Goal: Transaction & Acquisition: Purchase product/service

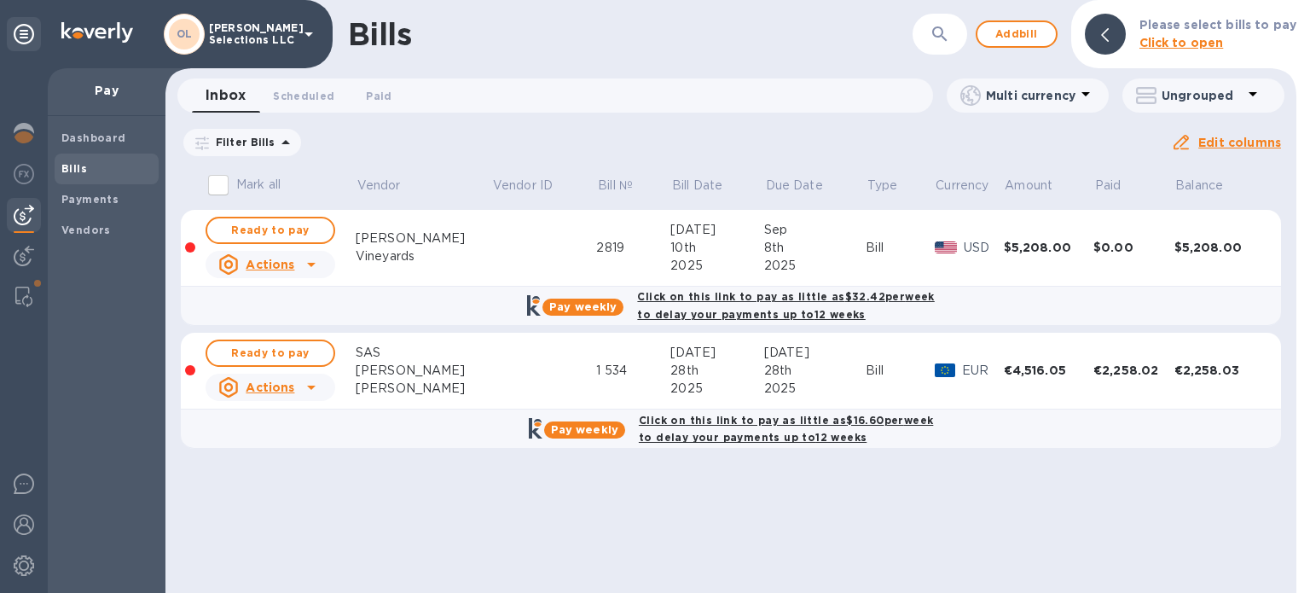
click at [944, 24] on icon "button" at bounding box center [939, 34] width 20 height 20
click at [70, 225] on b "Vendors" at bounding box center [85, 229] width 49 height 13
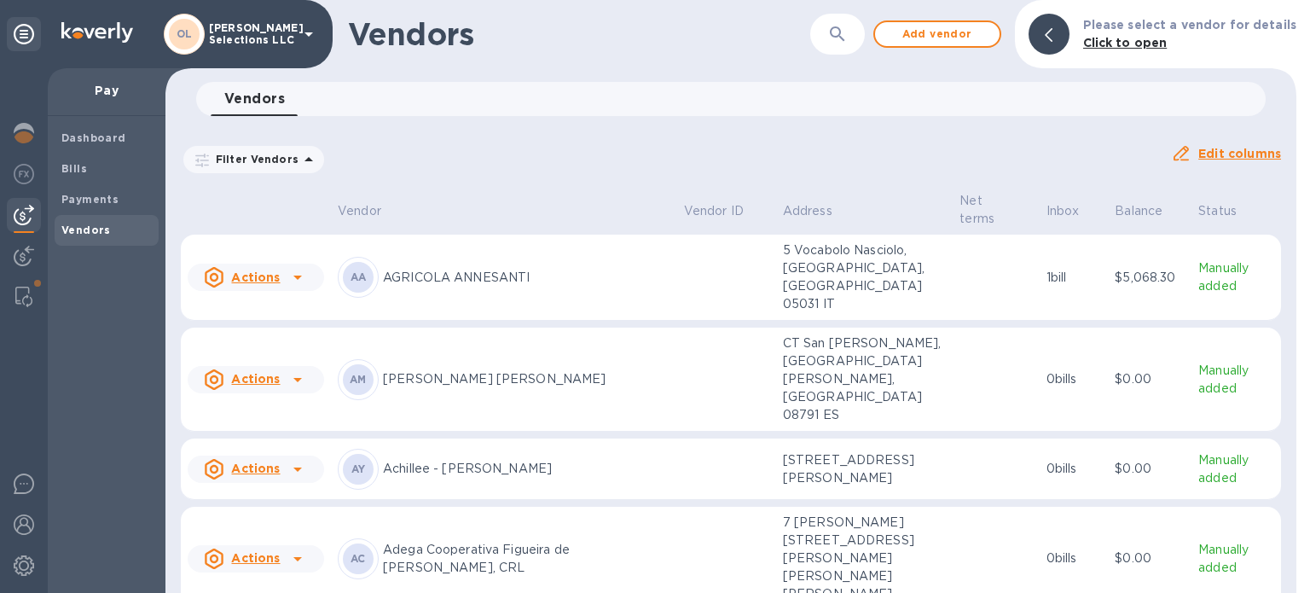
click at [830, 36] on button "button" at bounding box center [837, 34] width 41 height 41
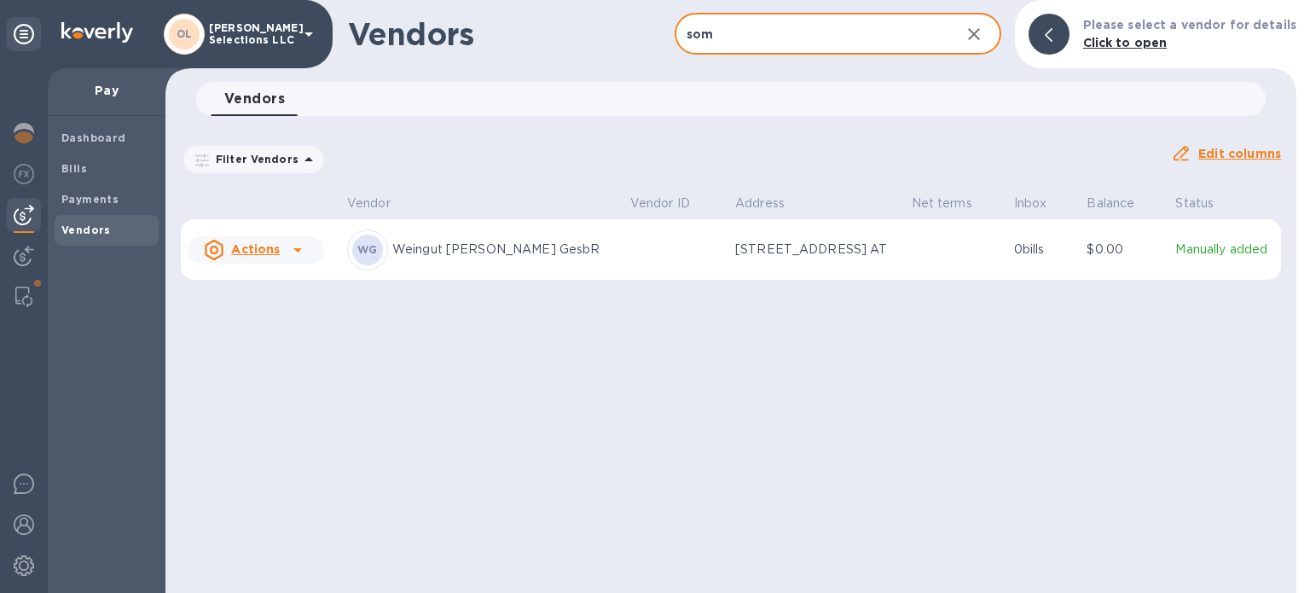
type input "som"
click at [623, 265] on td at bounding box center [675, 249] width 105 height 61
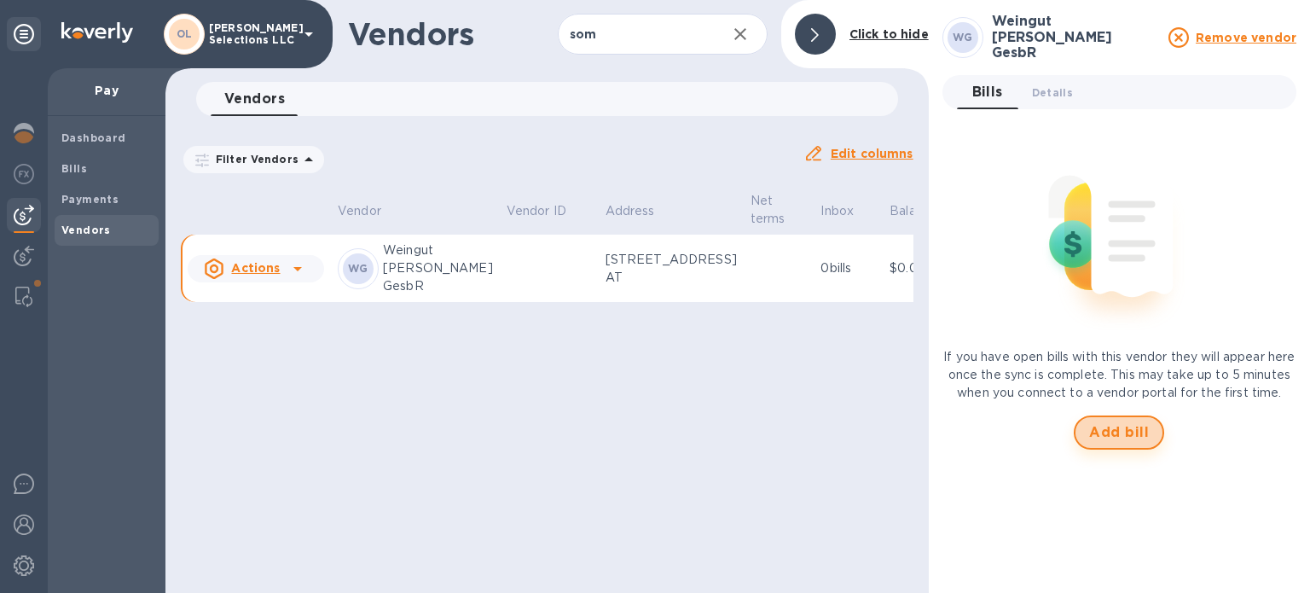
click at [1134, 443] on span "Add bill" at bounding box center [1119, 432] width 60 height 20
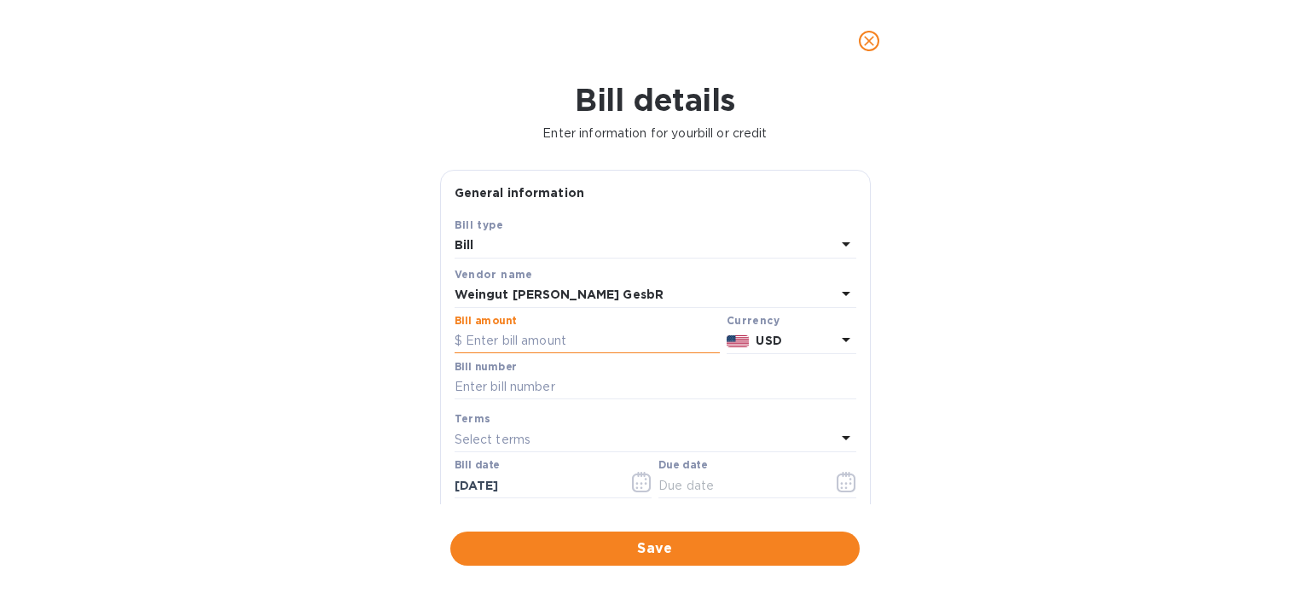
click at [591, 345] on input "text" at bounding box center [586, 341] width 265 height 26
type input "4,834.80"
click at [575, 382] on input "text" at bounding box center [655, 387] width 402 height 26
type input "A2025000197"
click at [640, 483] on icon "button" at bounding box center [642, 482] width 20 height 20
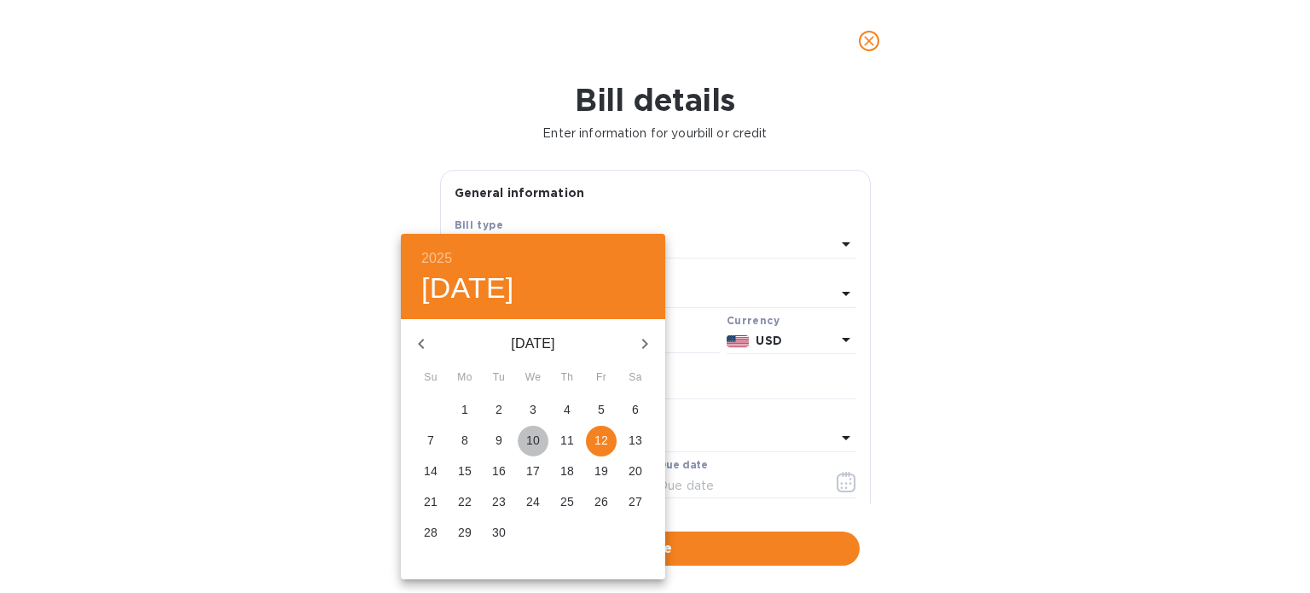
click at [536, 434] on p "10" at bounding box center [533, 439] width 14 height 17
type input "[DATE]"
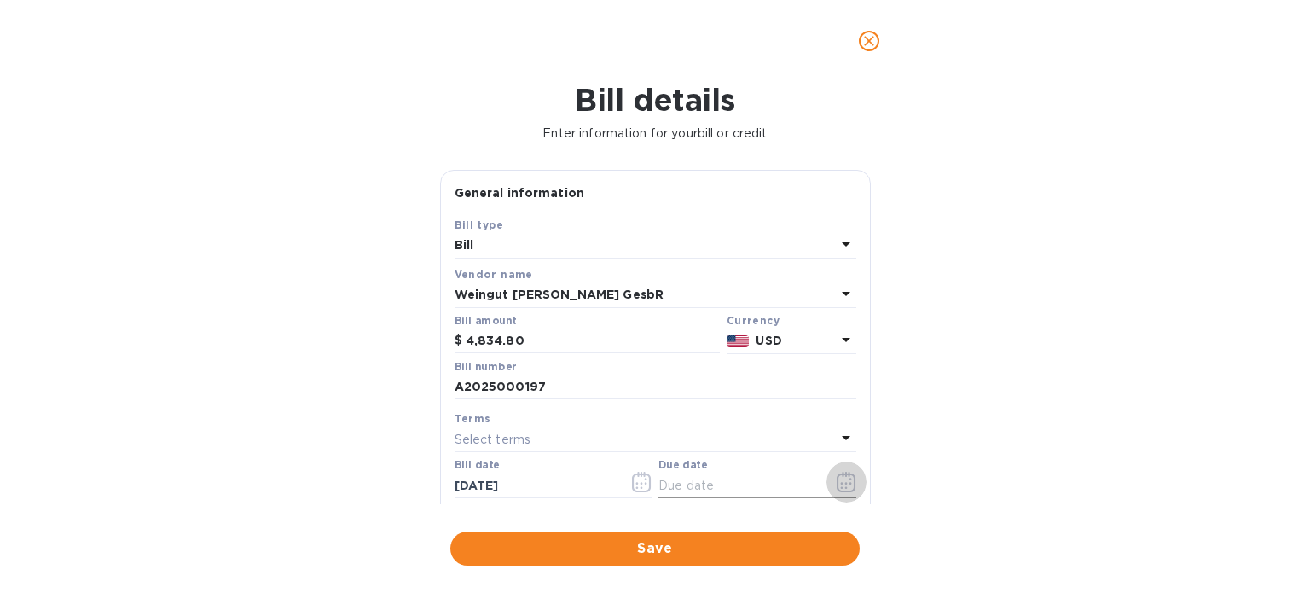
click at [836, 480] on icon "button" at bounding box center [846, 482] width 20 height 20
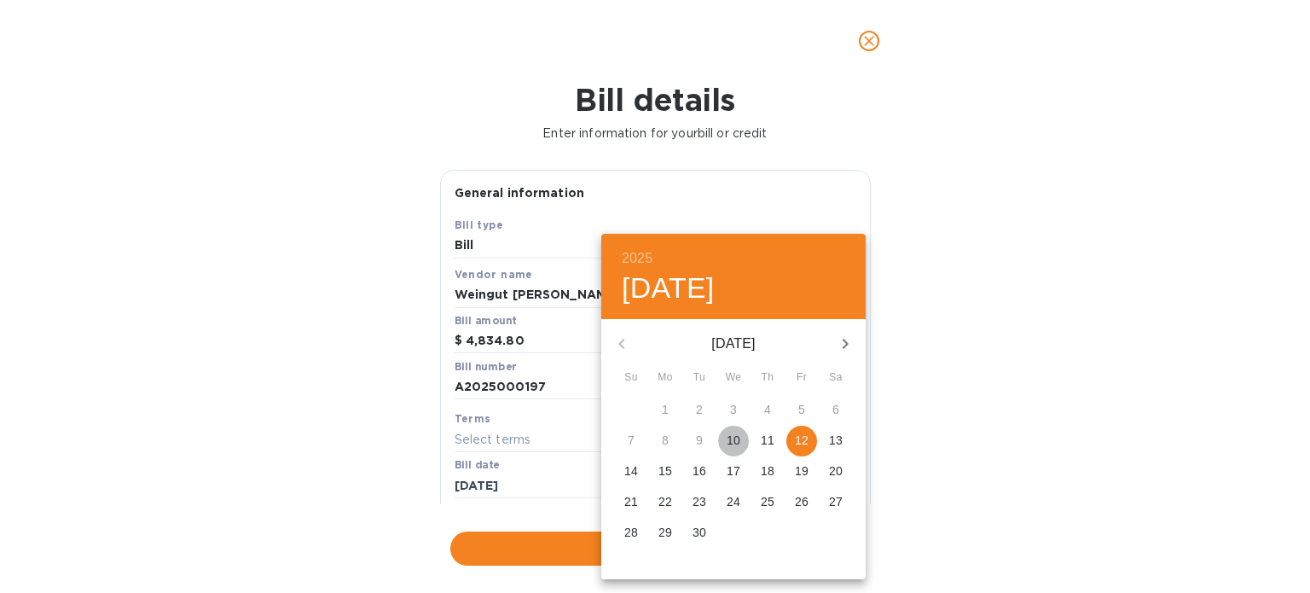
click at [739, 437] on p "10" at bounding box center [733, 439] width 14 height 17
type input "[DATE]"
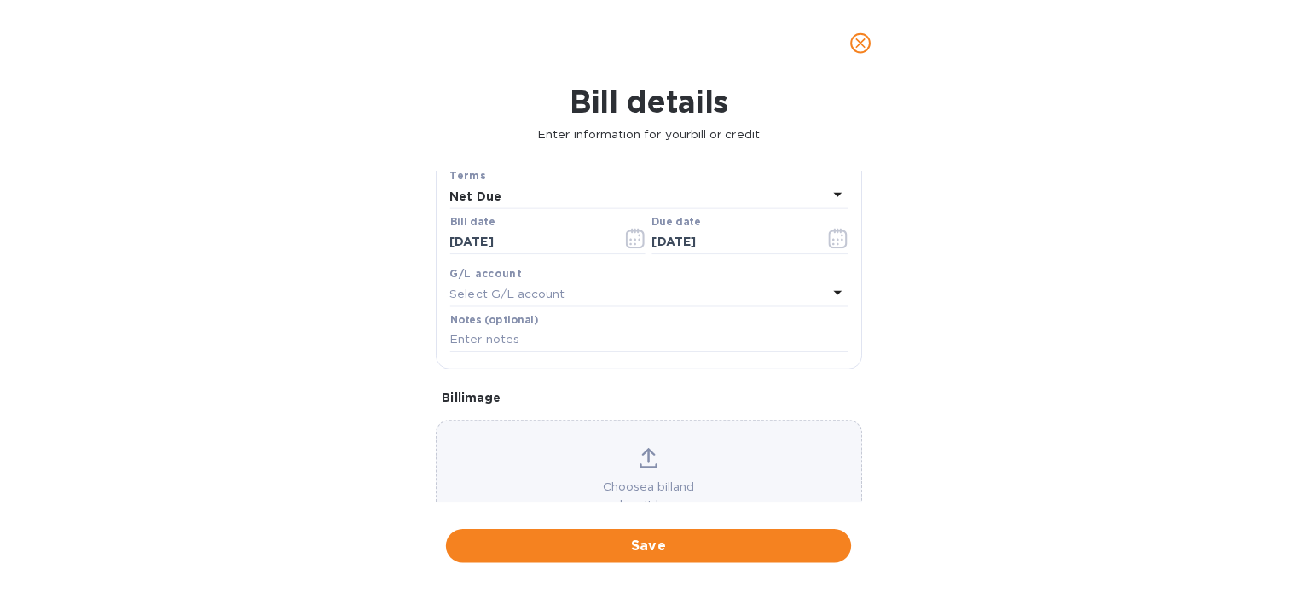
scroll to position [306, 0]
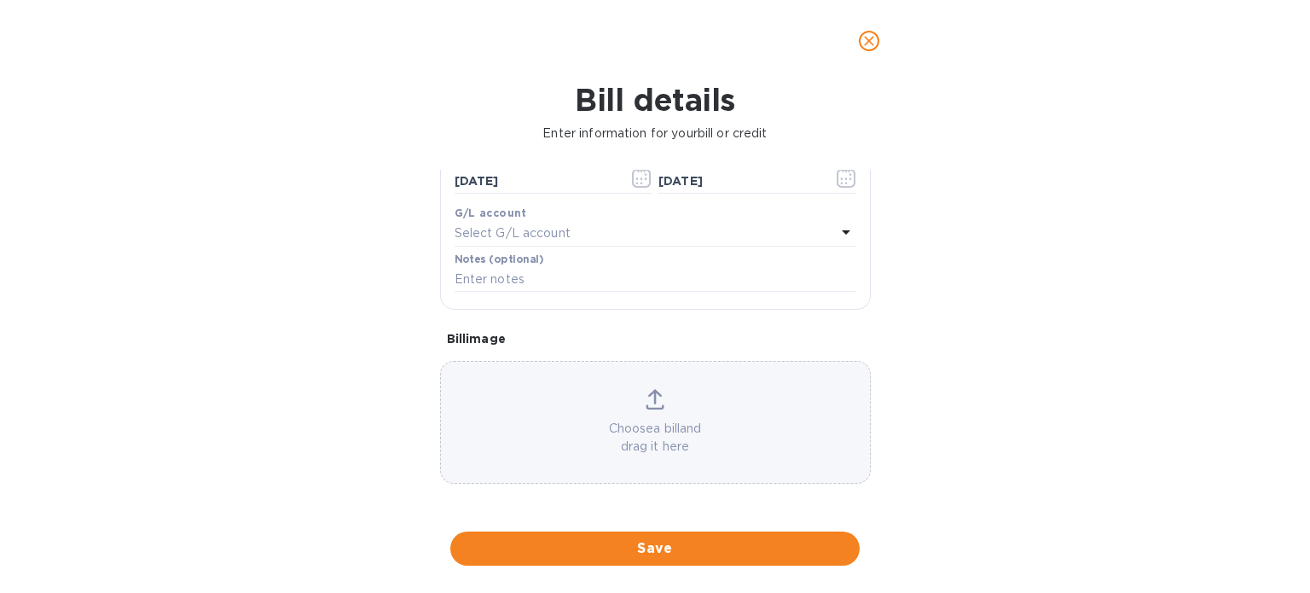
click at [651, 416] on div "Choose a bill and drag it here" at bounding box center [655, 422] width 429 height 67
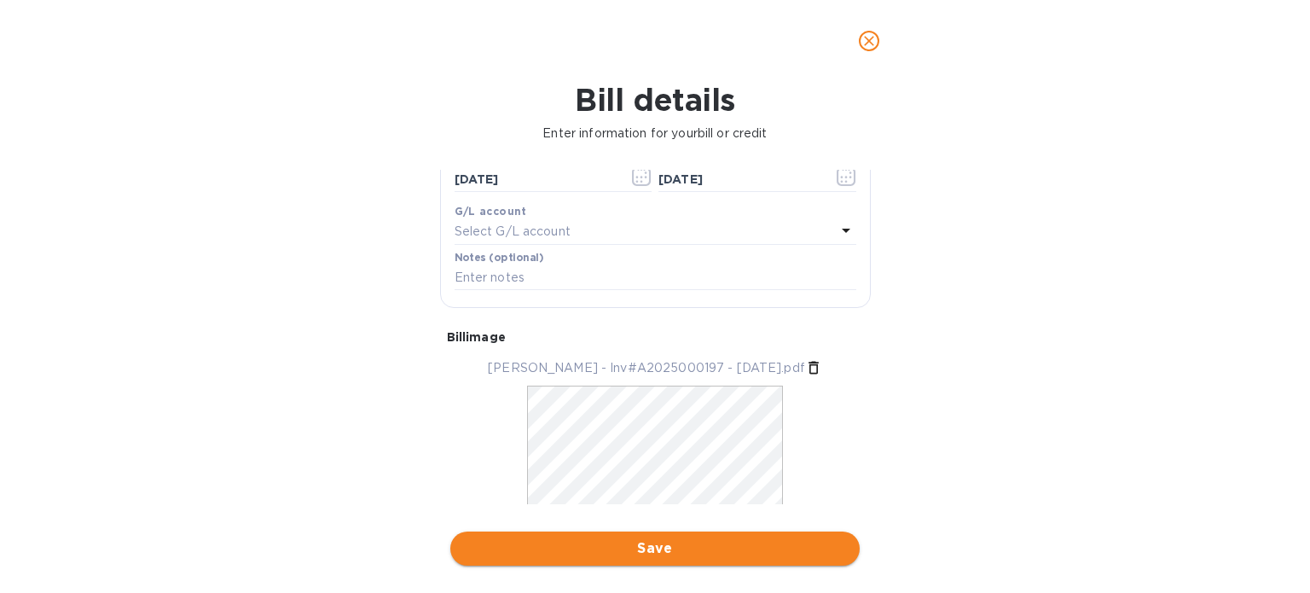
click at [744, 543] on span "Save" at bounding box center [655, 548] width 382 height 20
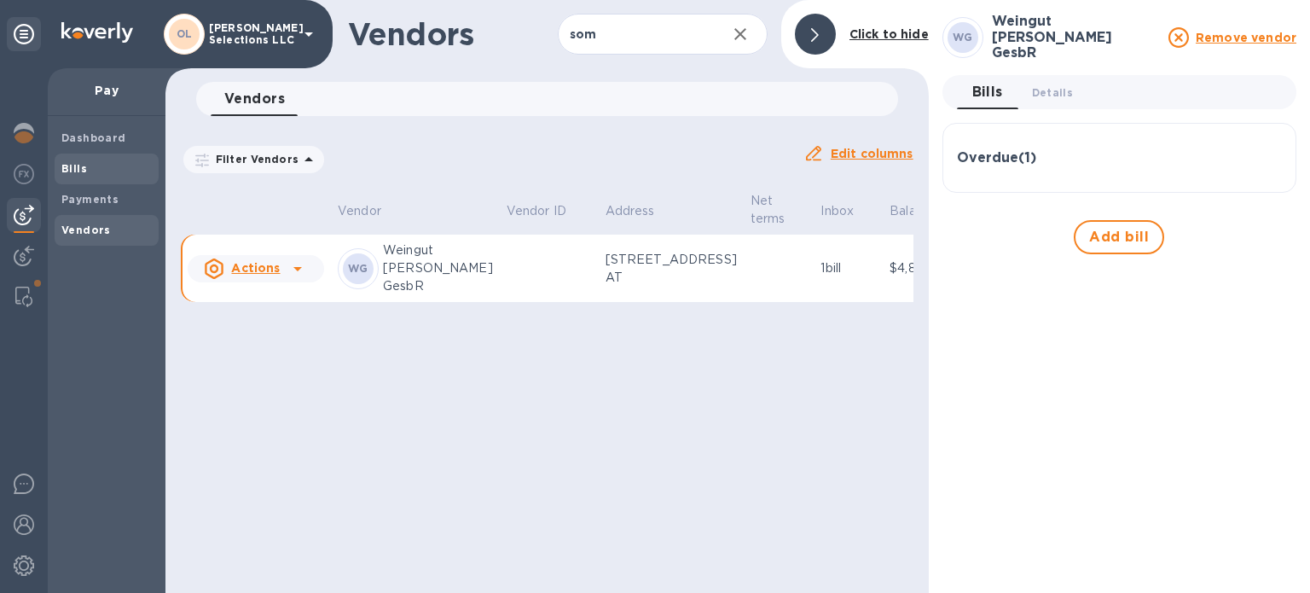
click at [103, 165] on span "Bills" at bounding box center [106, 168] width 90 height 17
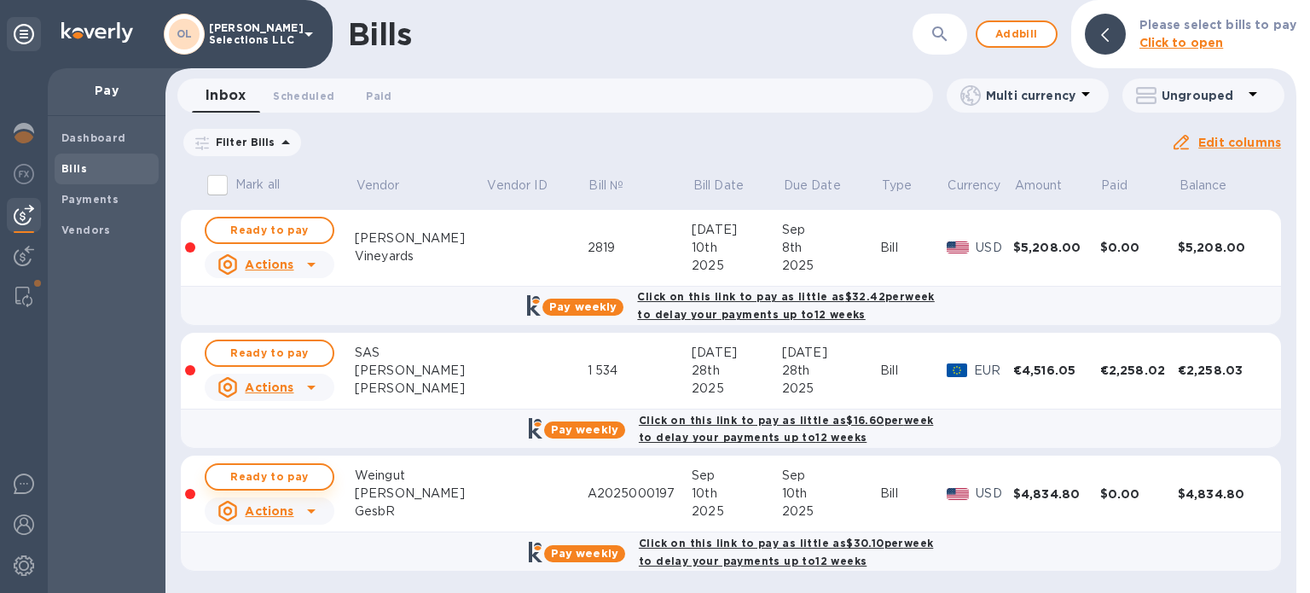
click at [289, 466] on span "Ready to pay" at bounding box center [269, 476] width 99 height 20
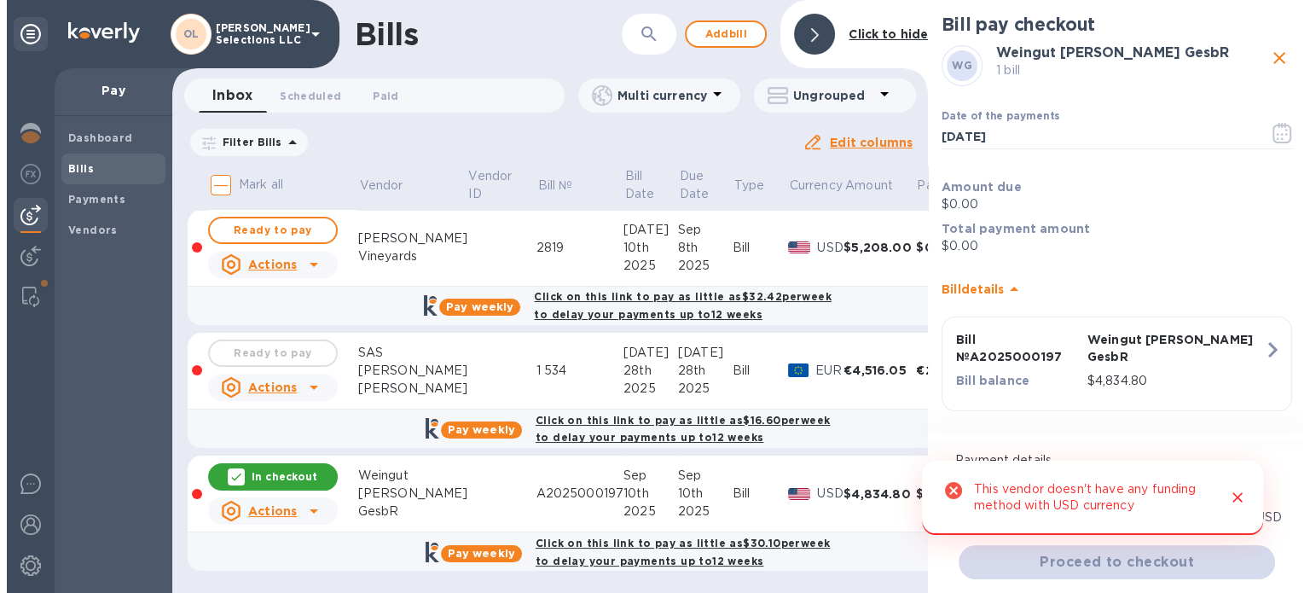
scroll to position [9, 0]
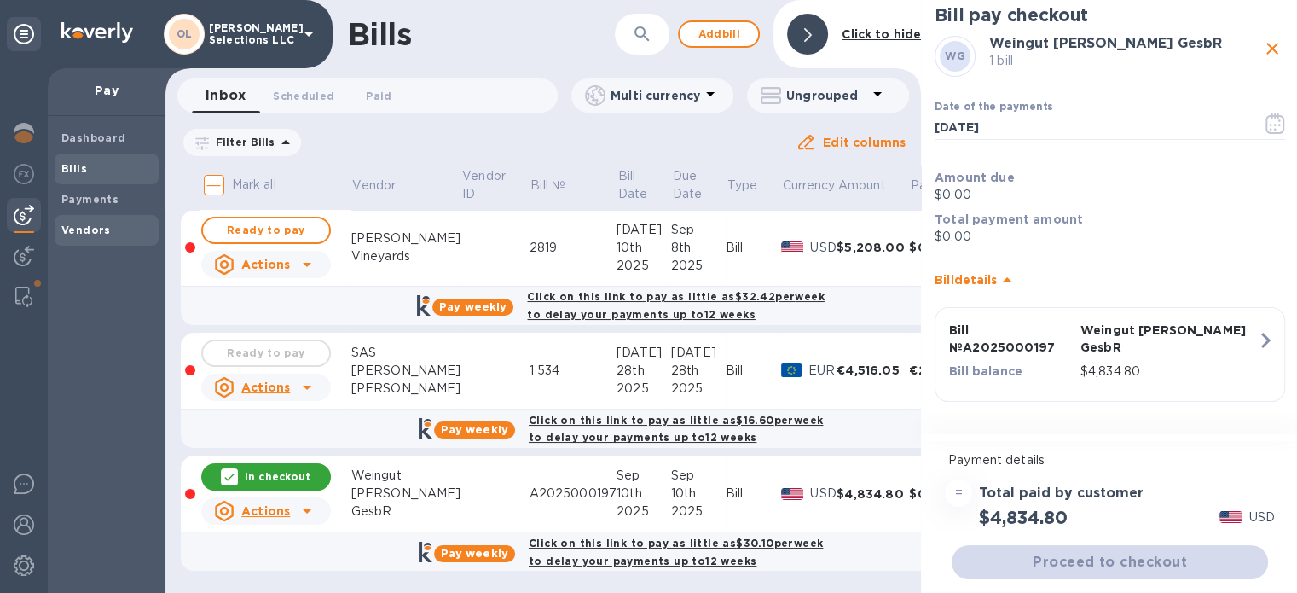
click at [130, 234] on span "Vendors" at bounding box center [106, 230] width 90 height 17
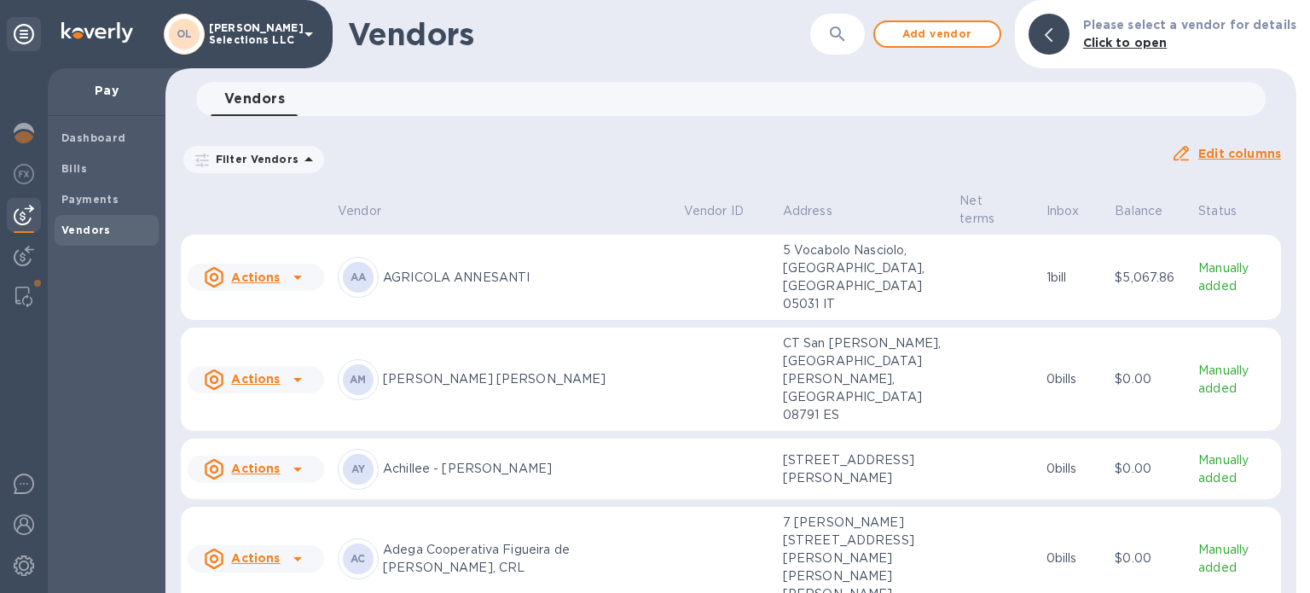
click at [844, 31] on icon "button" at bounding box center [837, 33] width 14 height 14
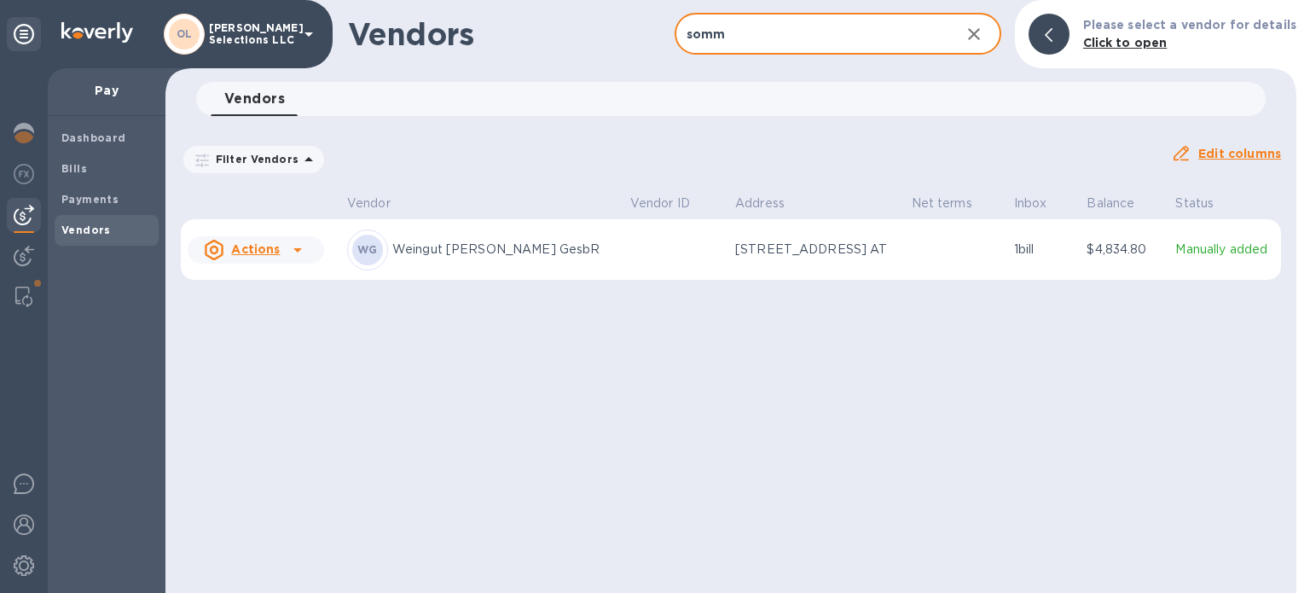
type input "somm"
click at [500, 262] on div "WG Weingut [PERSON_NAME] GesbR" at bounding box center [481, 249] width 269 height 41
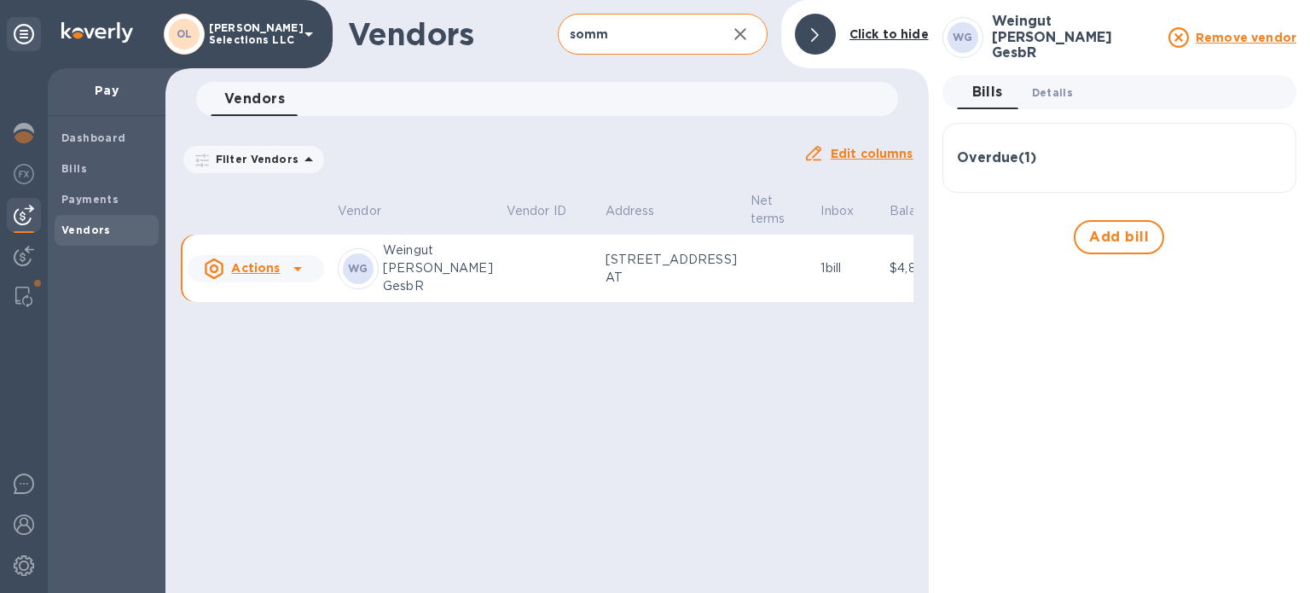
click at [1048, 88] on span "Details 0" at bounding box center [1052, 93] width 41 height 18
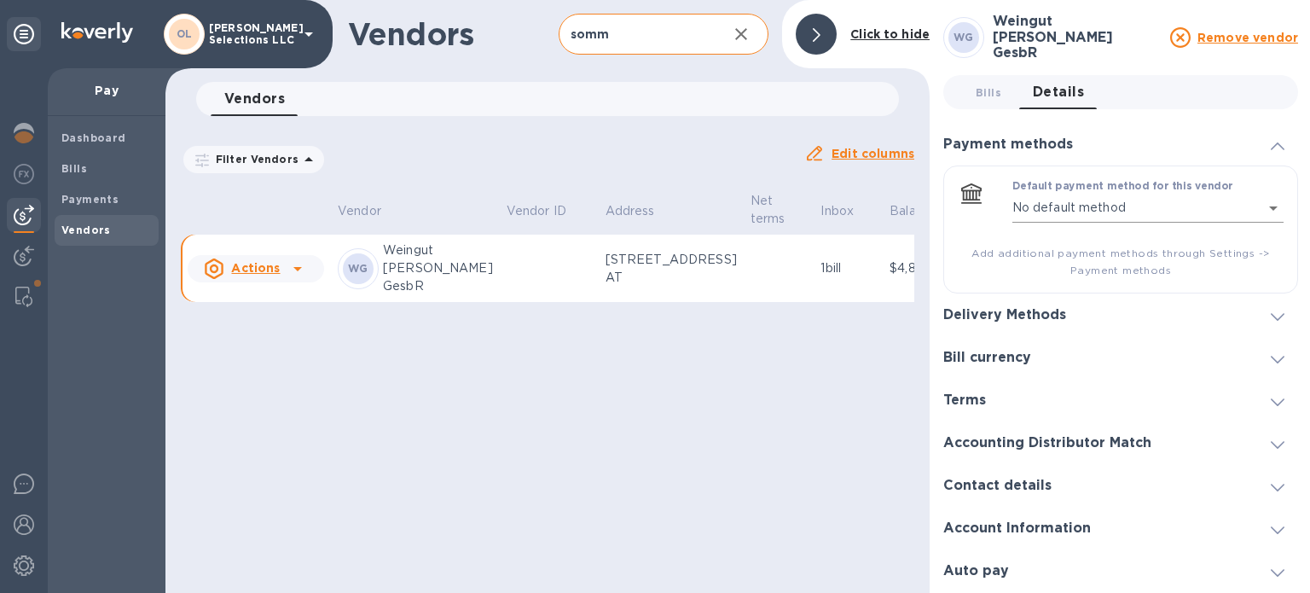
click at [1271, 203] on body "OL [PERSON_NAME] Selections LLC Pay Dashboard Bills Payments Vendors Vendors so…" at bounding box center [655, 296] width 1310 height 593
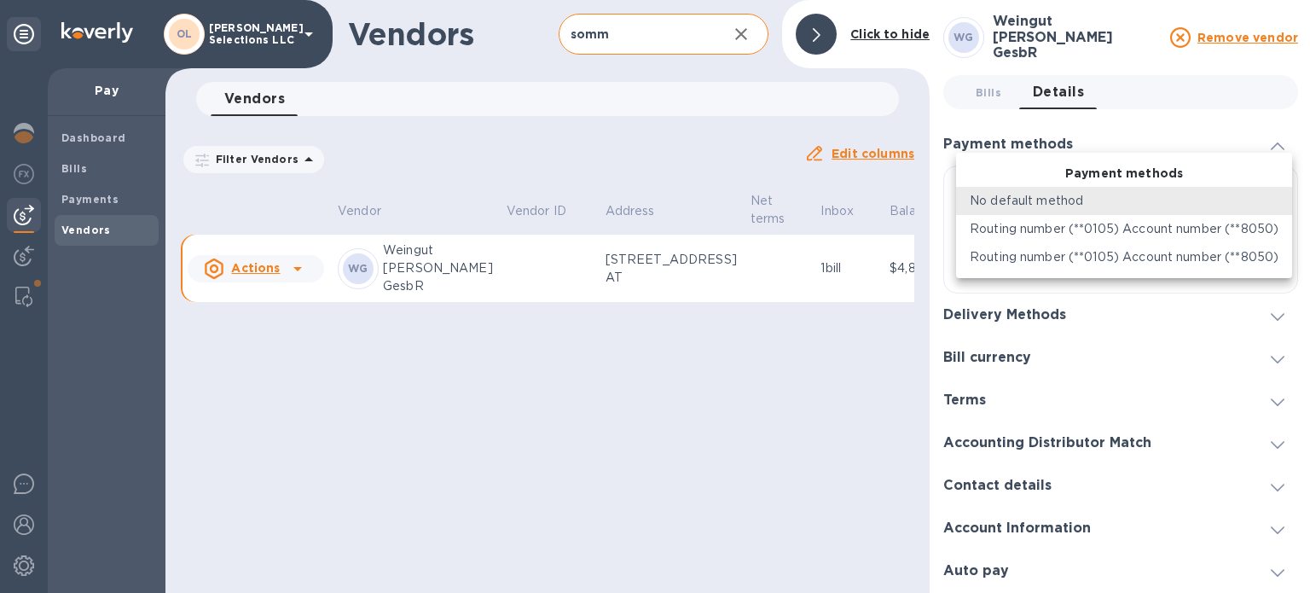
click at [1257, 225] on p "Routing number (**0105) Account number (**8050)" at bounding box center [1124, 229] width 309 height 18
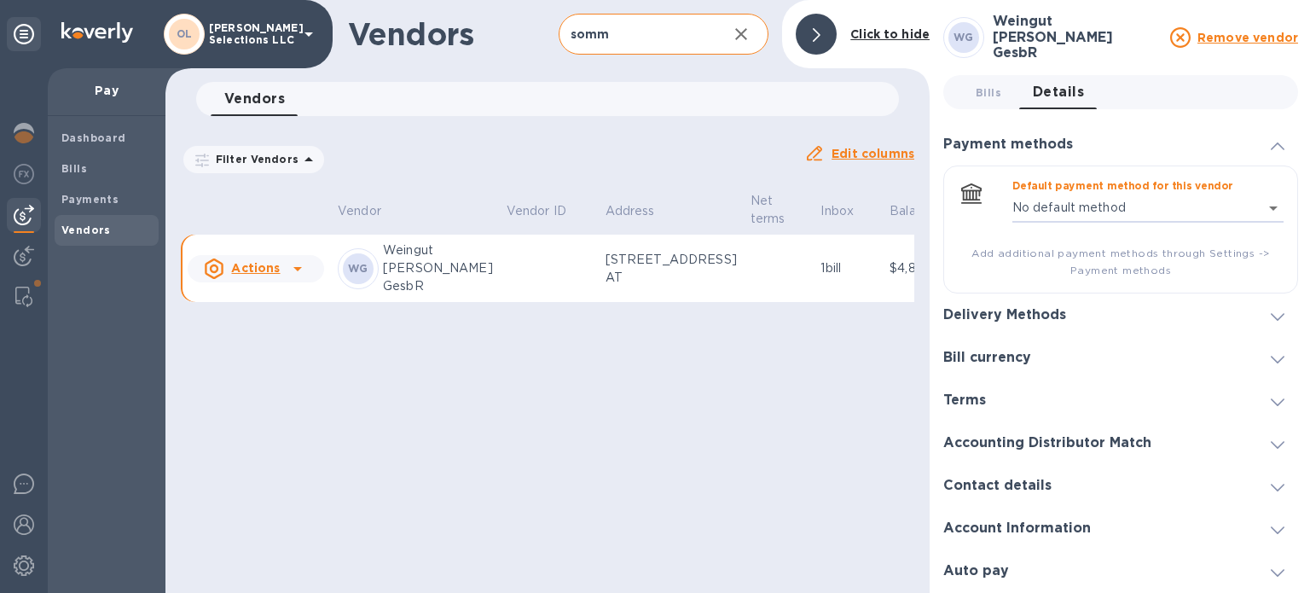
type input "5553035109879918364105630064200016"
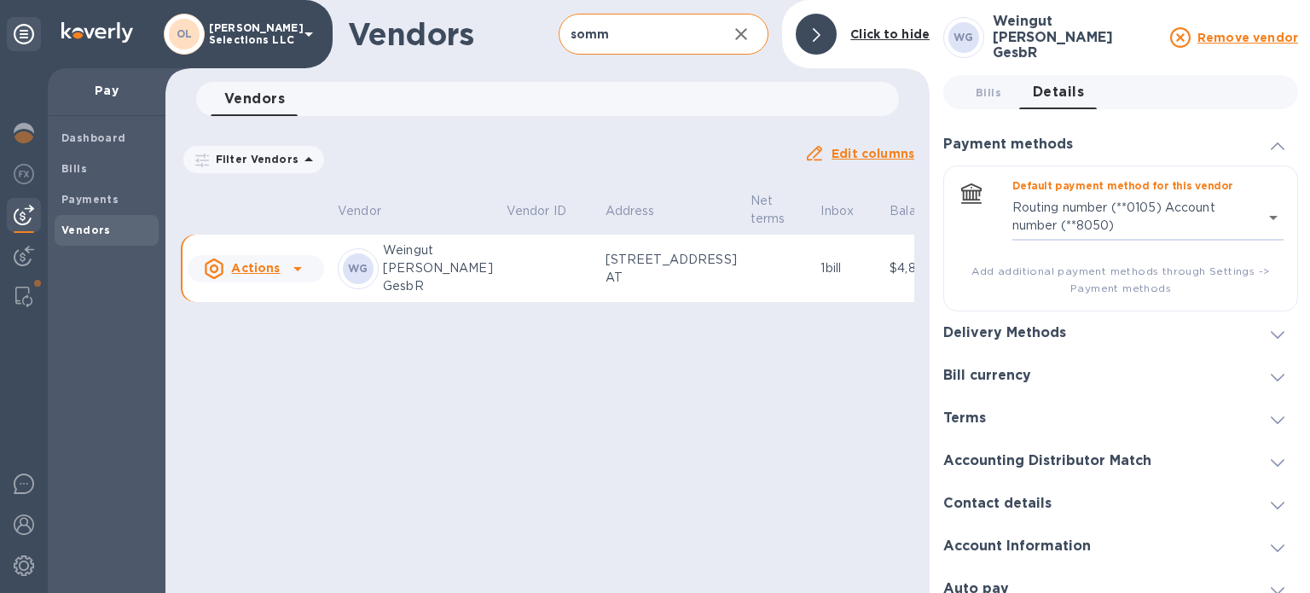
click at [1257, 370] on div at bounding box center [1277, 375] width 41 height 17
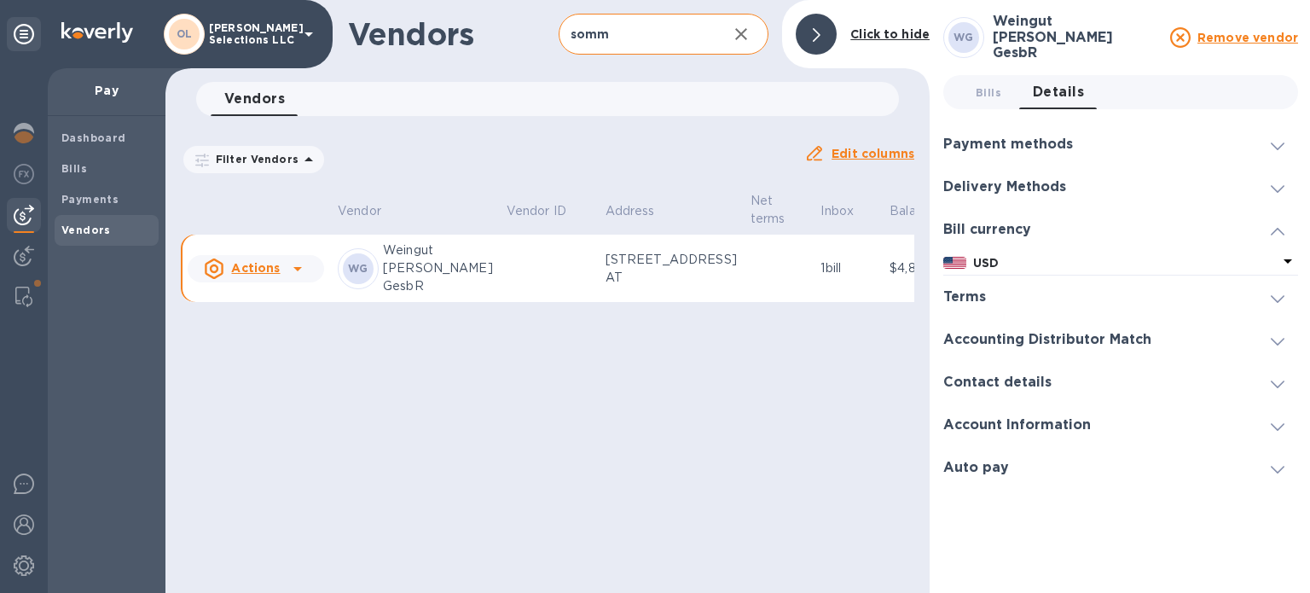
click at [1230, 241] on div "Bill currency" at bounding box center [1120, 229] width 355 height 43
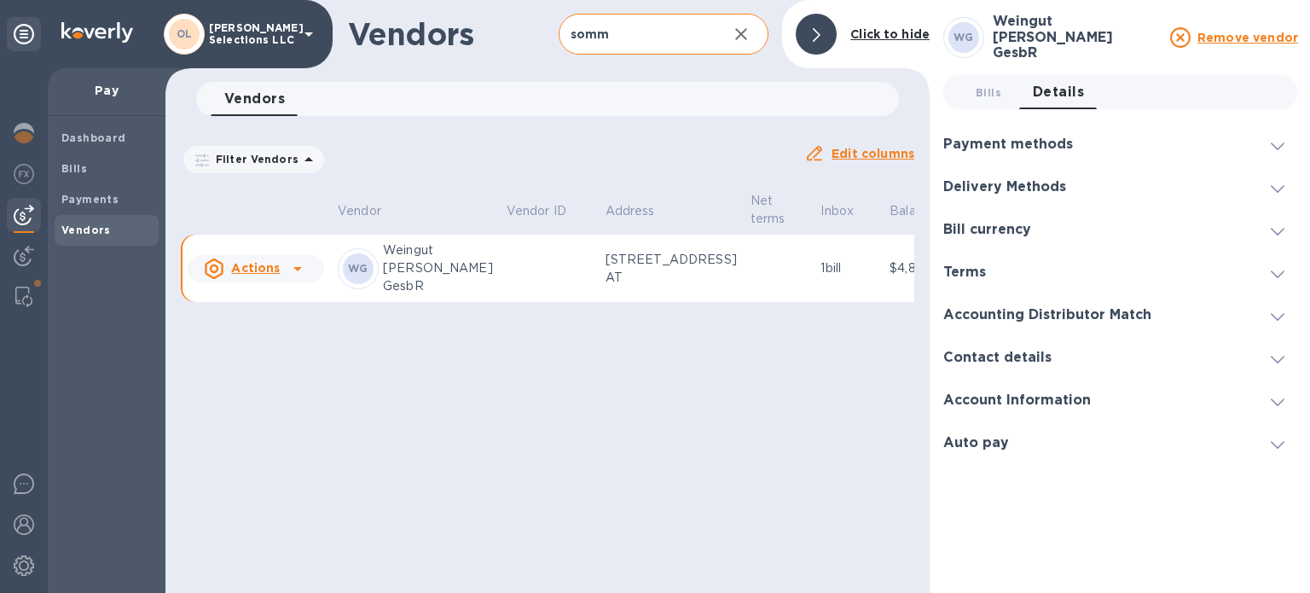
click at [1228, 251] on div "Terms" at bounding box center [1120, 272] width 355 height 43
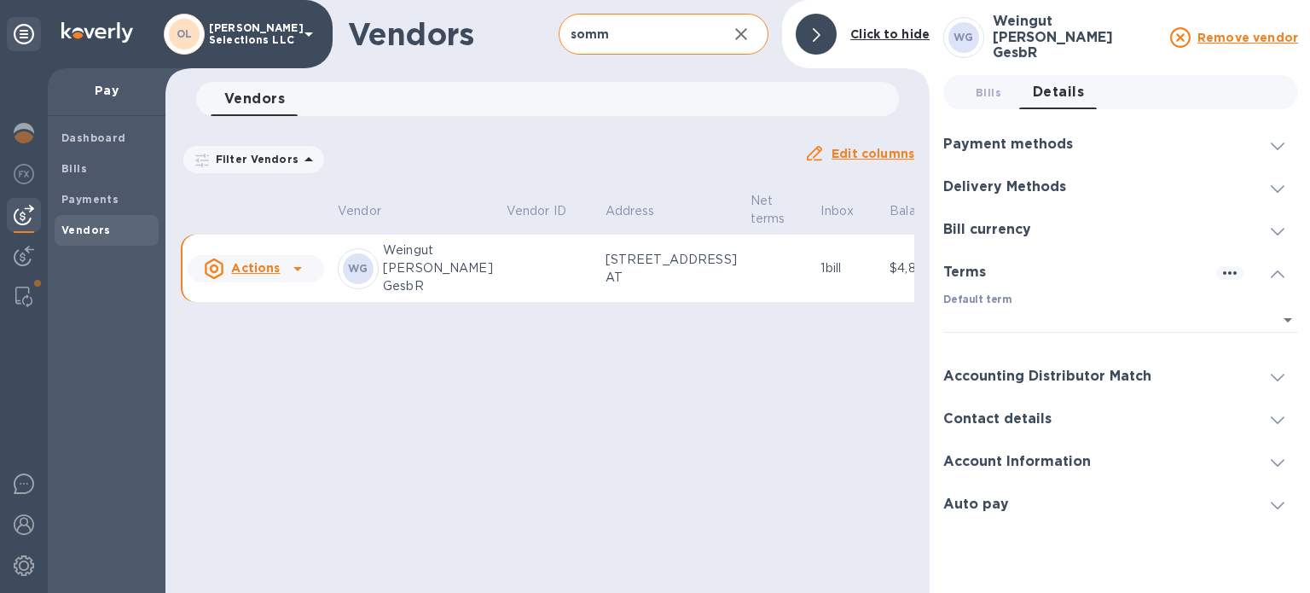
click at [1272, 222] on span at bounding box center [1278, 230] width 14 height 16
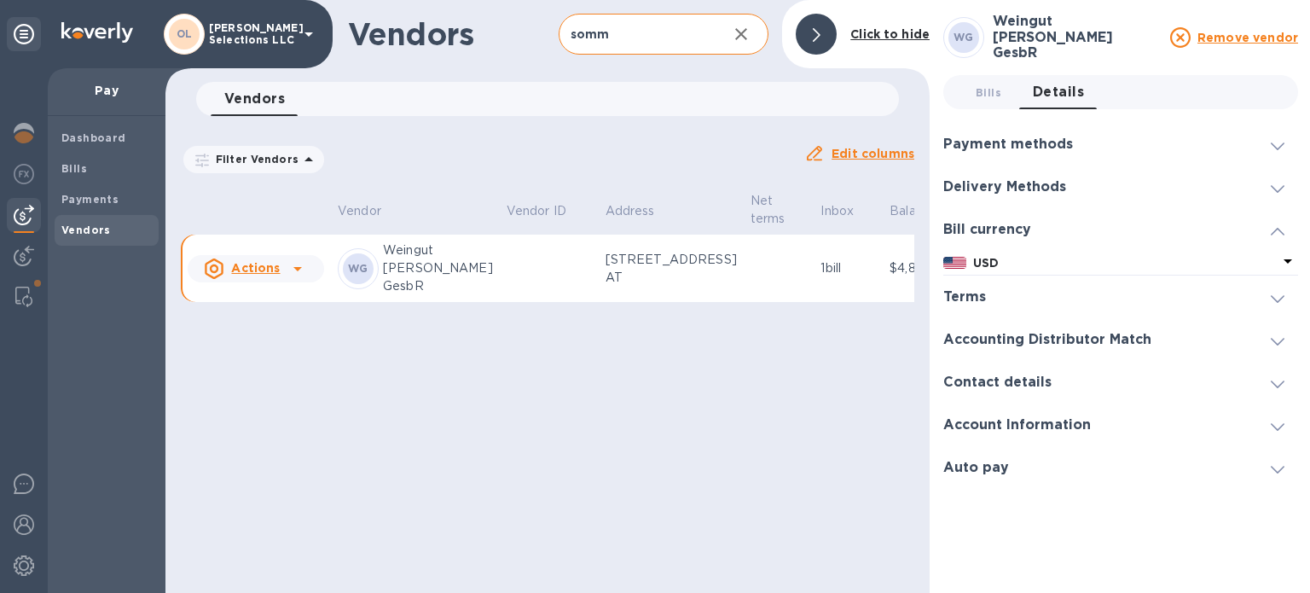
click at [1271, 228] on icon at bounding box center [1278, 232] width 14 height 8
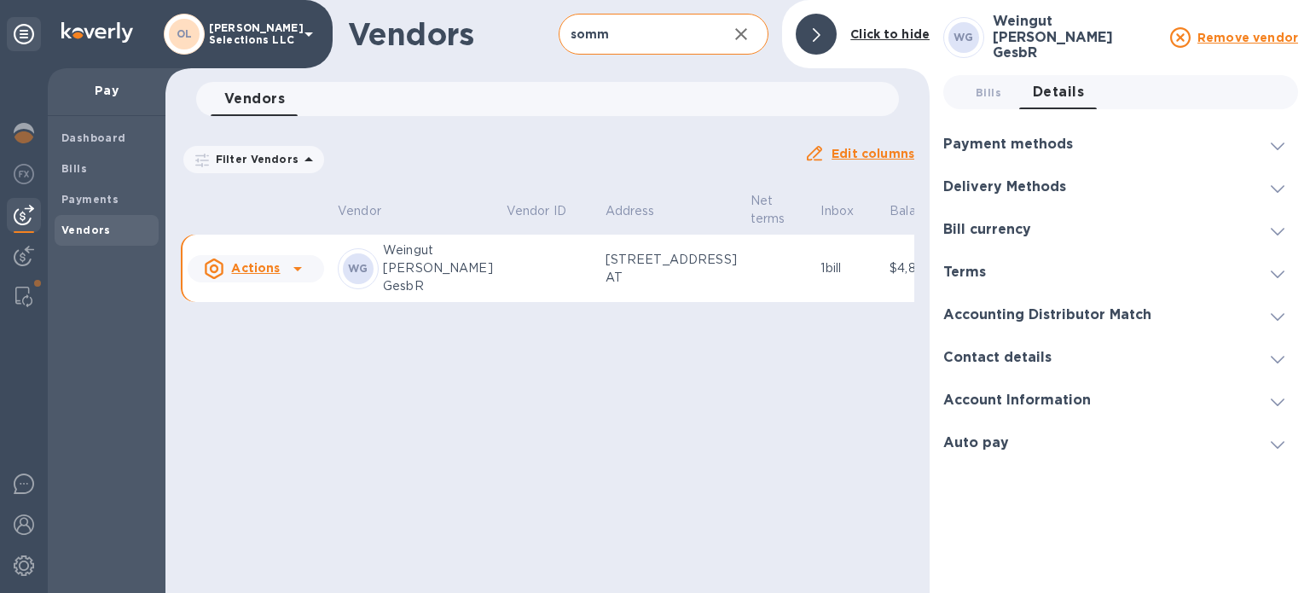
click at [1272, 264] on span at bounding box center [1278, 272] width 14 height 16
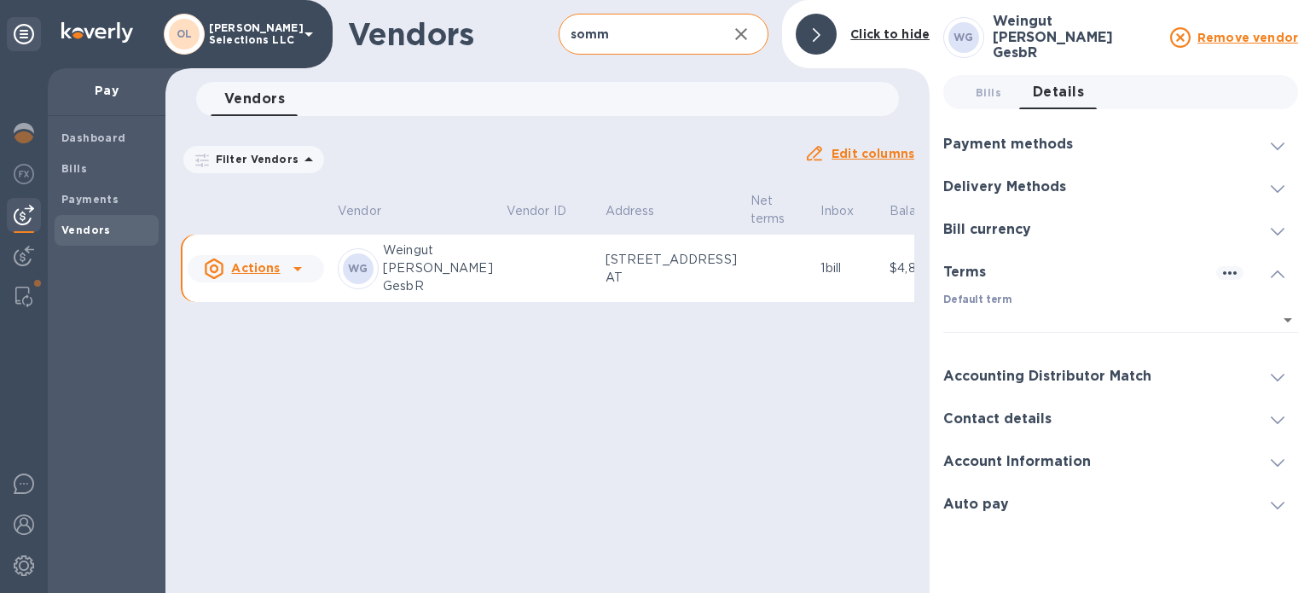
click at [1276, 228] on icon at bounding box center [1278, 232] width 14 height 8
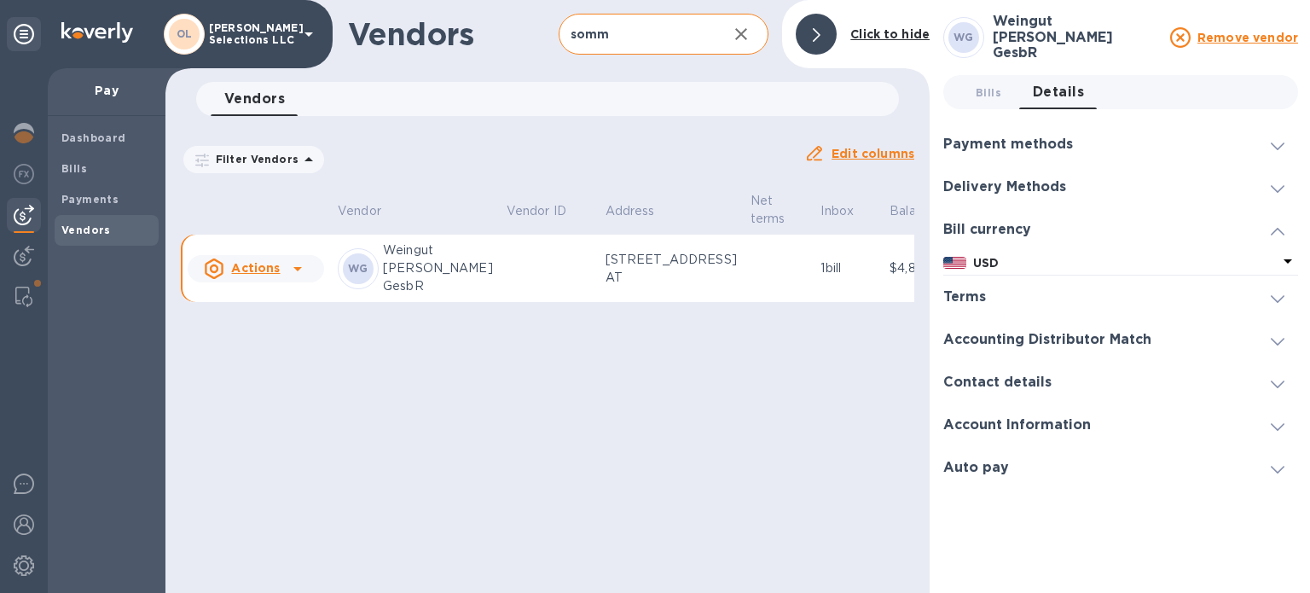
click at [1286, 259] on icon at bounding box center [1287, 261] width 9 height 4
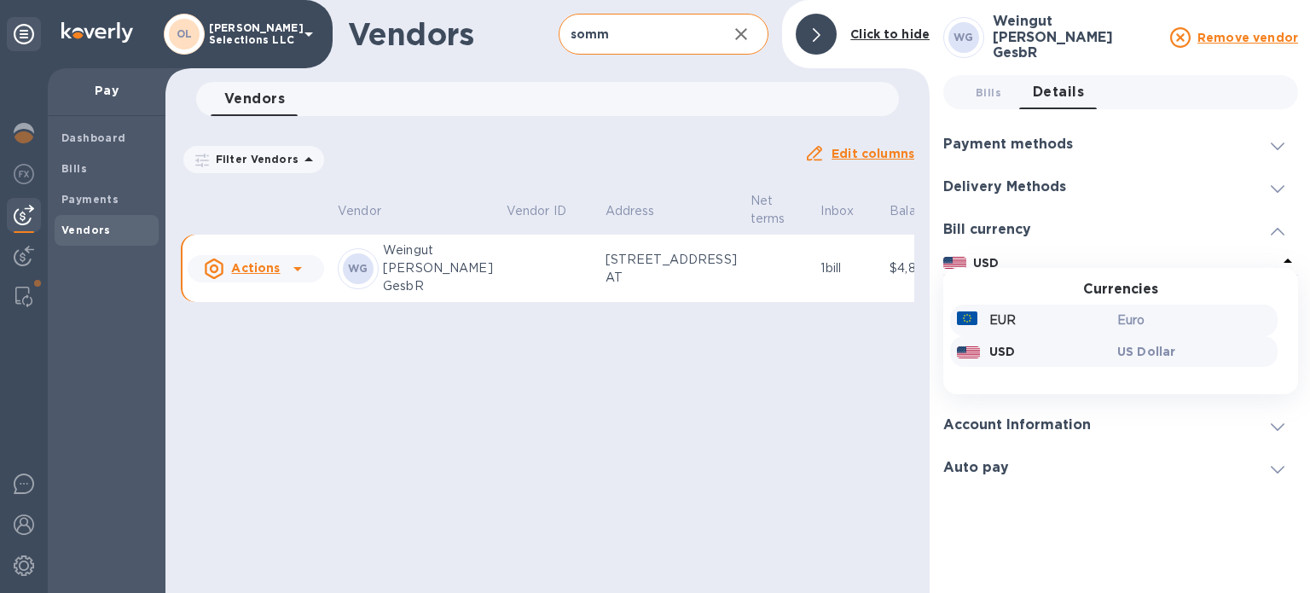
click at [1164, 315] on p "Euro" at bounding box center [1193, 320] width 153 height 18
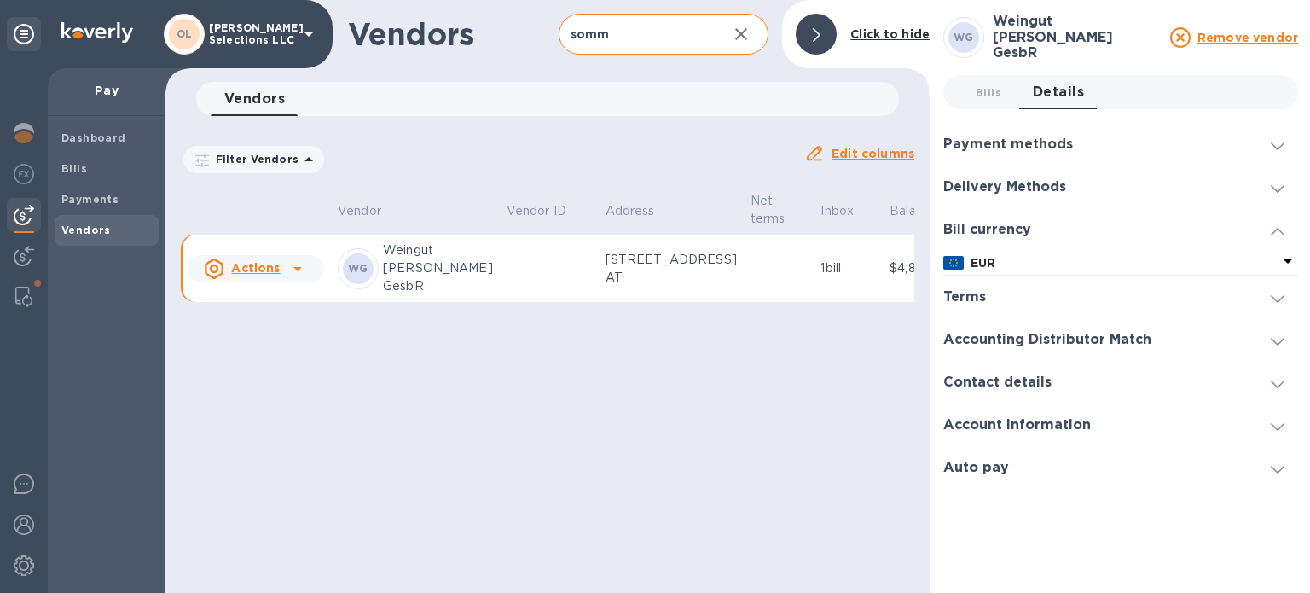
click at [1275, 179] on span at bounding box center [1278, 187] width 14 height 16
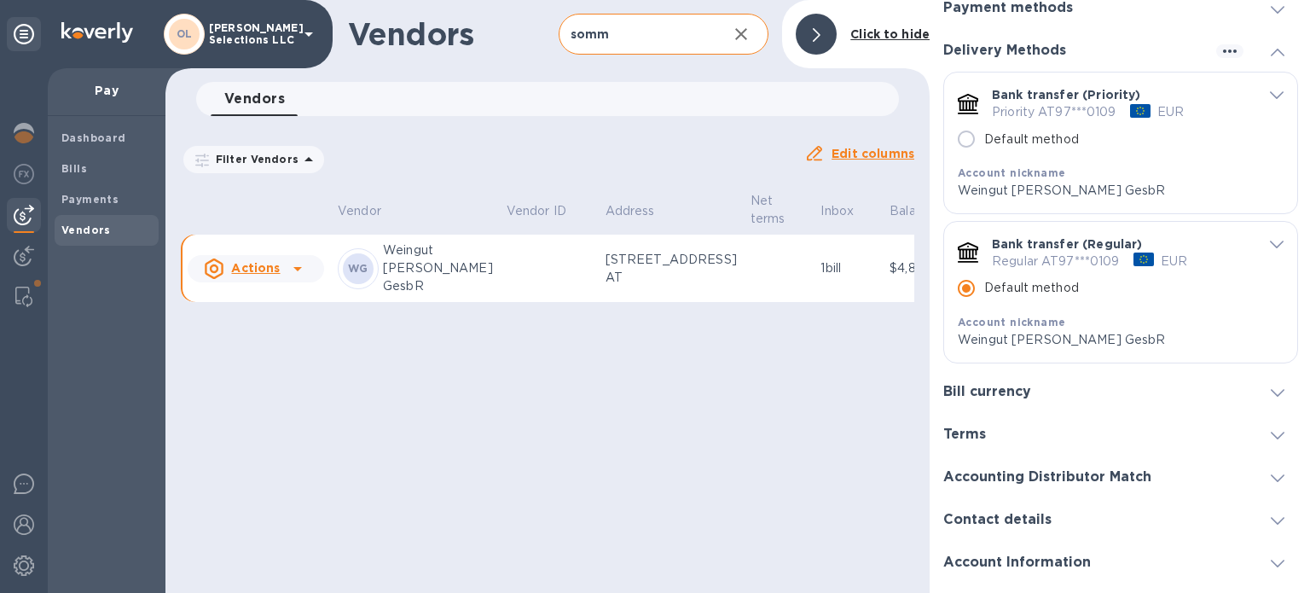
scroll to position [163, 0]
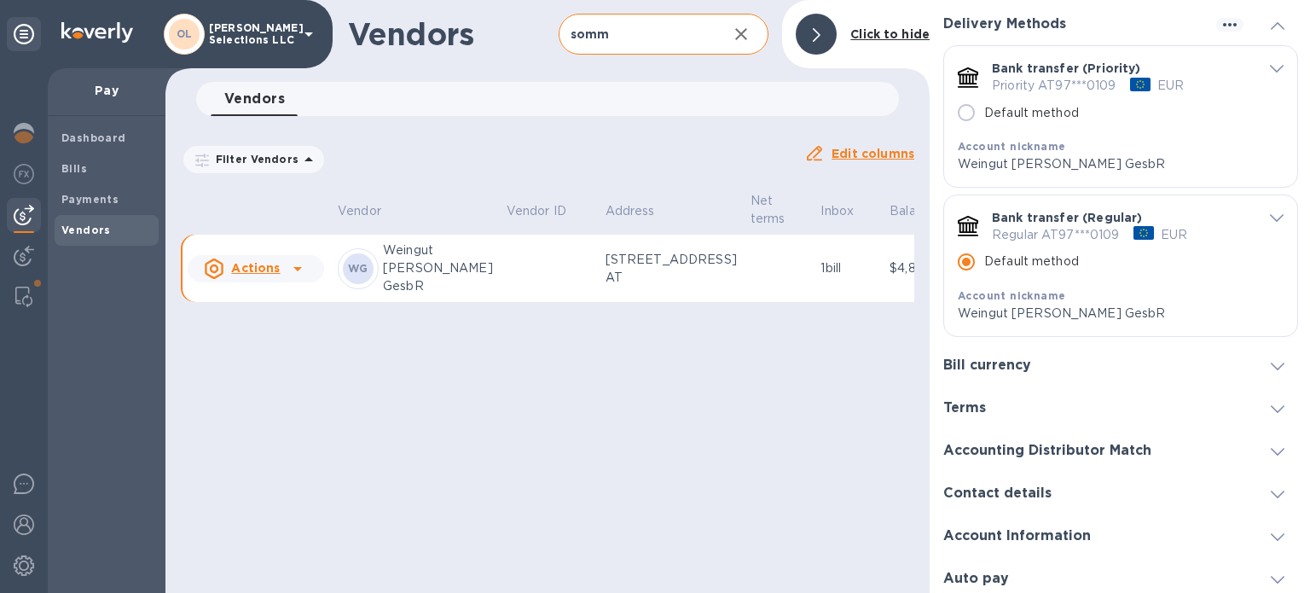
click at [1271, 491] on icon at bounding box center [1278, 495] width 14 height 8
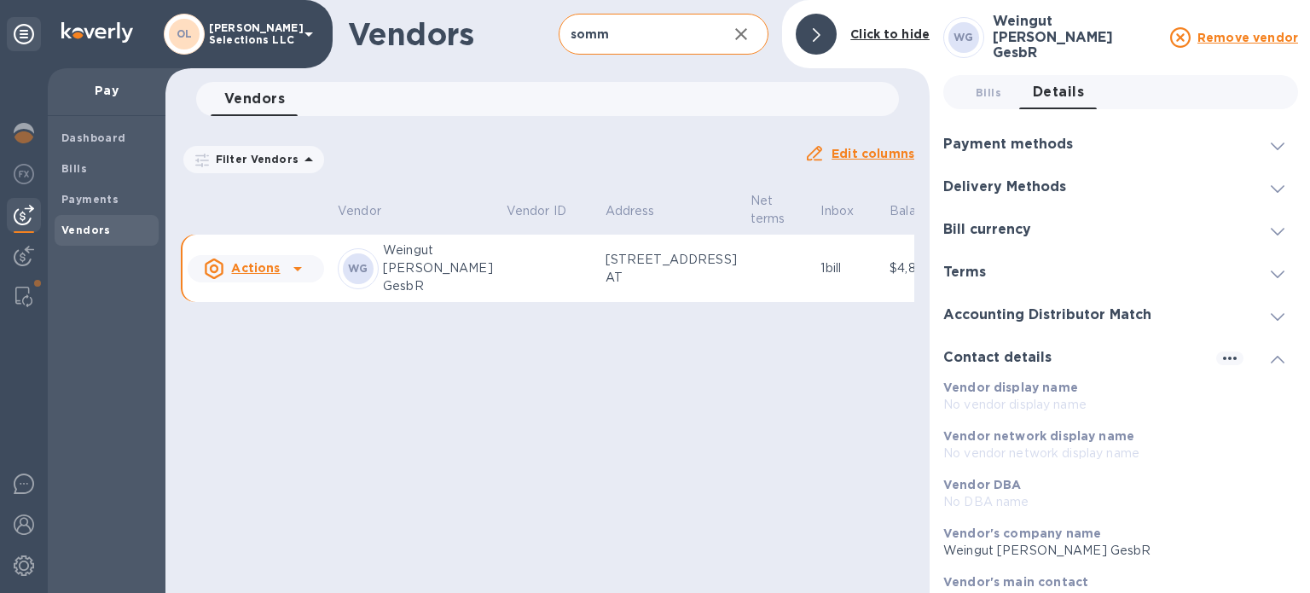
click at [1271, 142] on icon at bounding box center [1278, 146] width 14 height 8
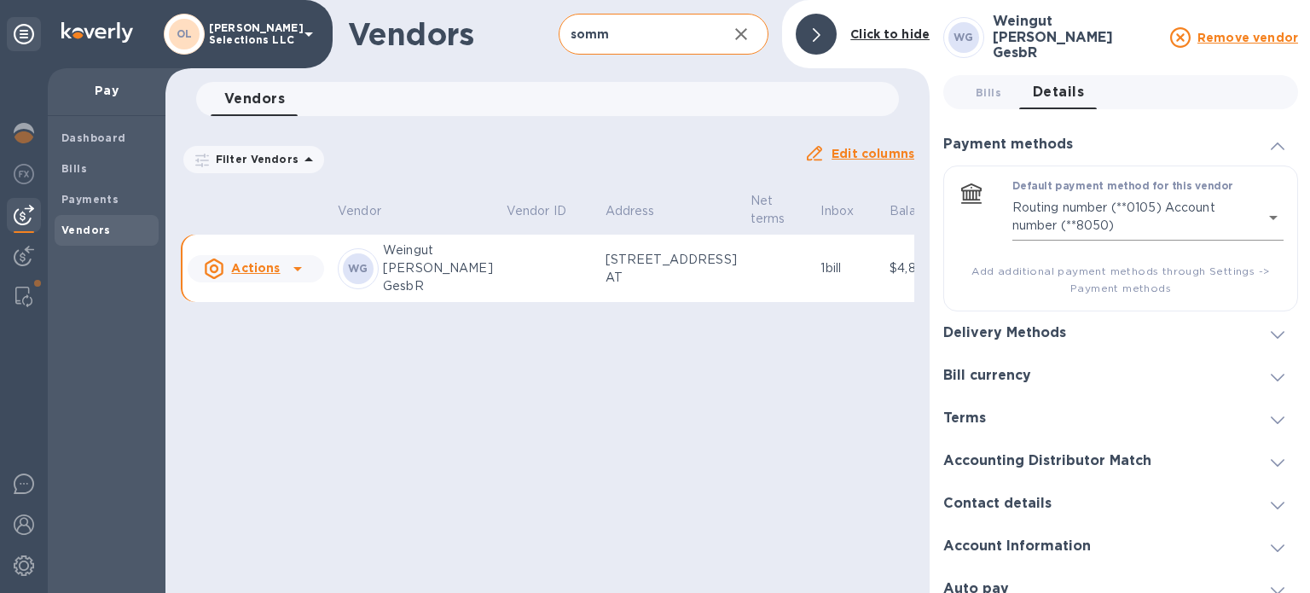
click at [1267, 208] on body "OL [PERSON_NAME] Selections LLC Pay Dashboard Bills Payments Vendors Vendors so…" at bounding box center [655, 296] width 1310 height 593
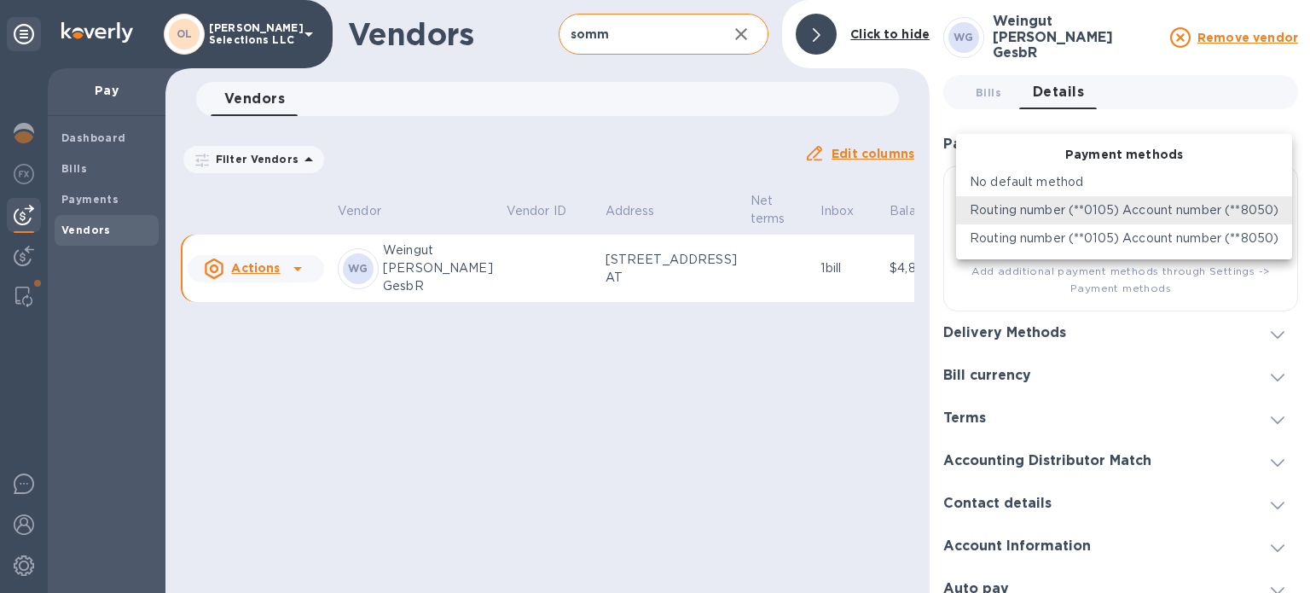
click at [1267, 208] on p "Routing number (**0105) Account number (**8050)" at bounding box center [1124, 210] width 309 height 18
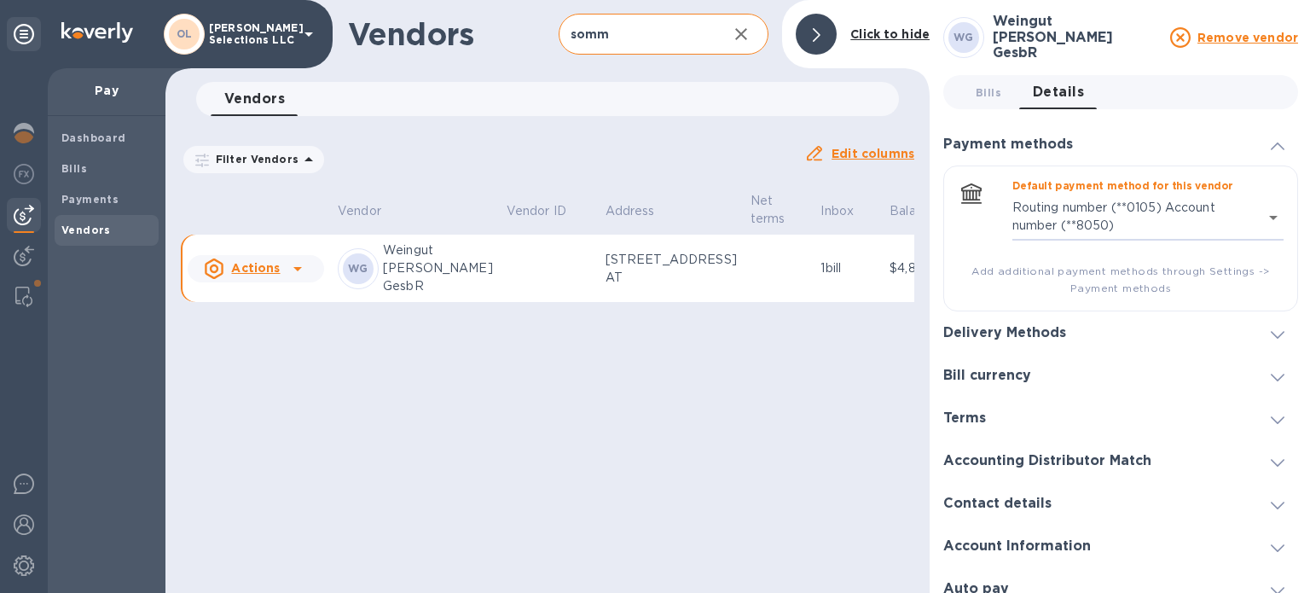
click at [1271, 331] on icon at bounding box center [1278, 335] width 14 height 8
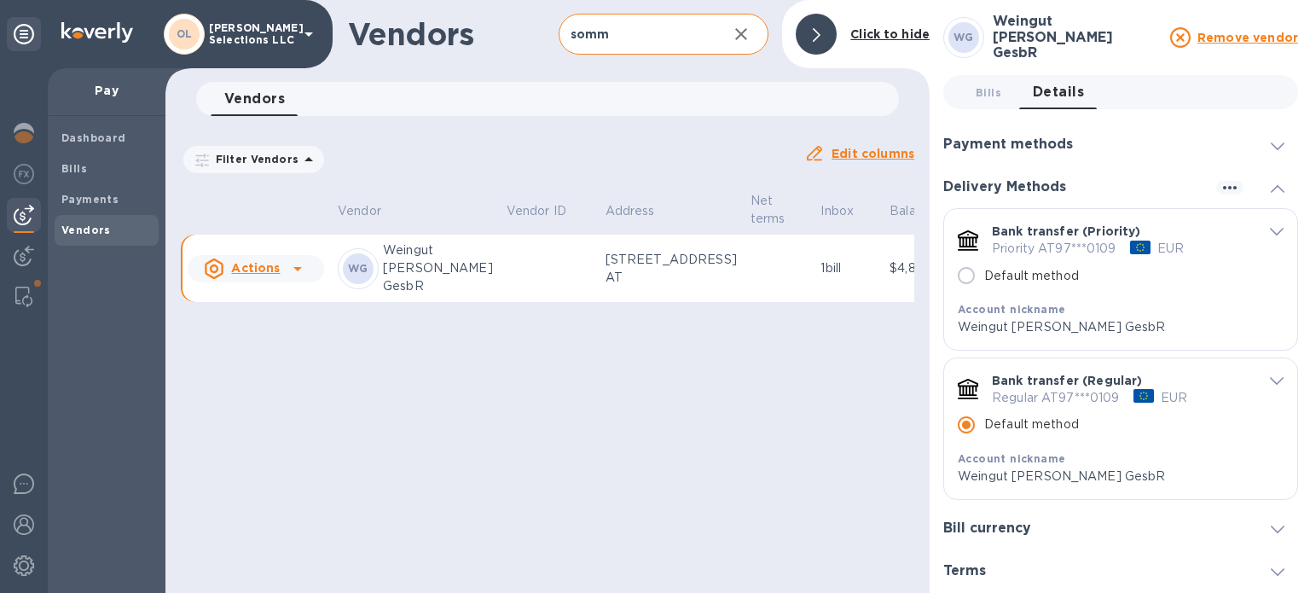
scroll to position [163, 0]
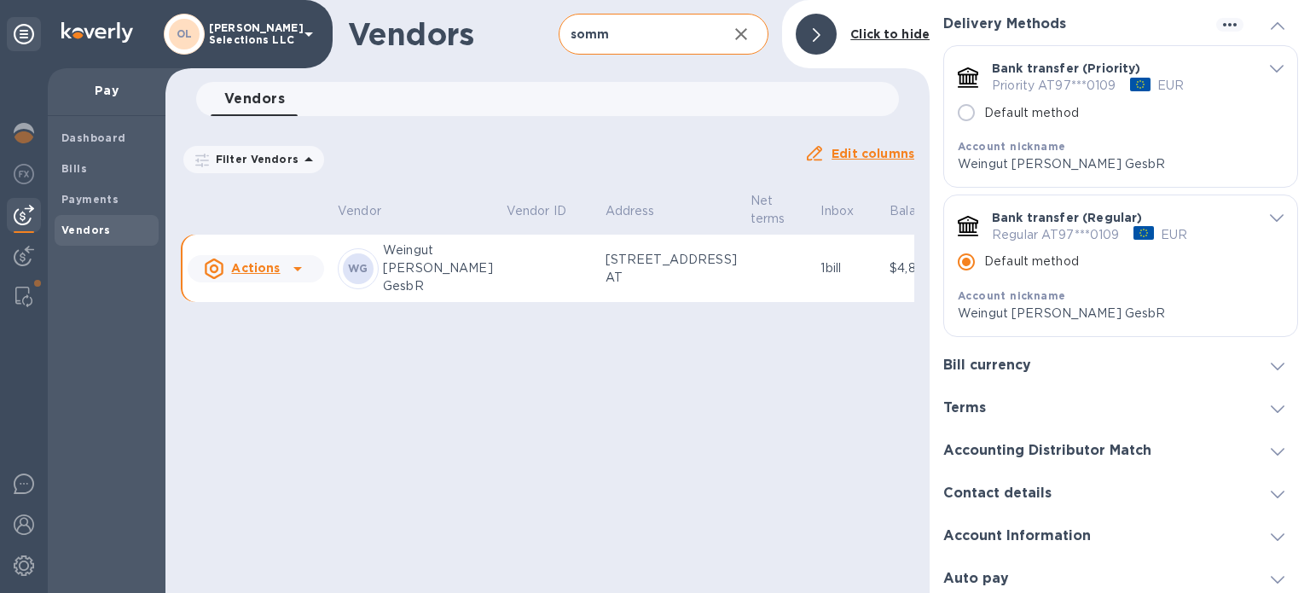
click at [1271, 362] on icon at bounding box center [1278, 366] width 14 height 8
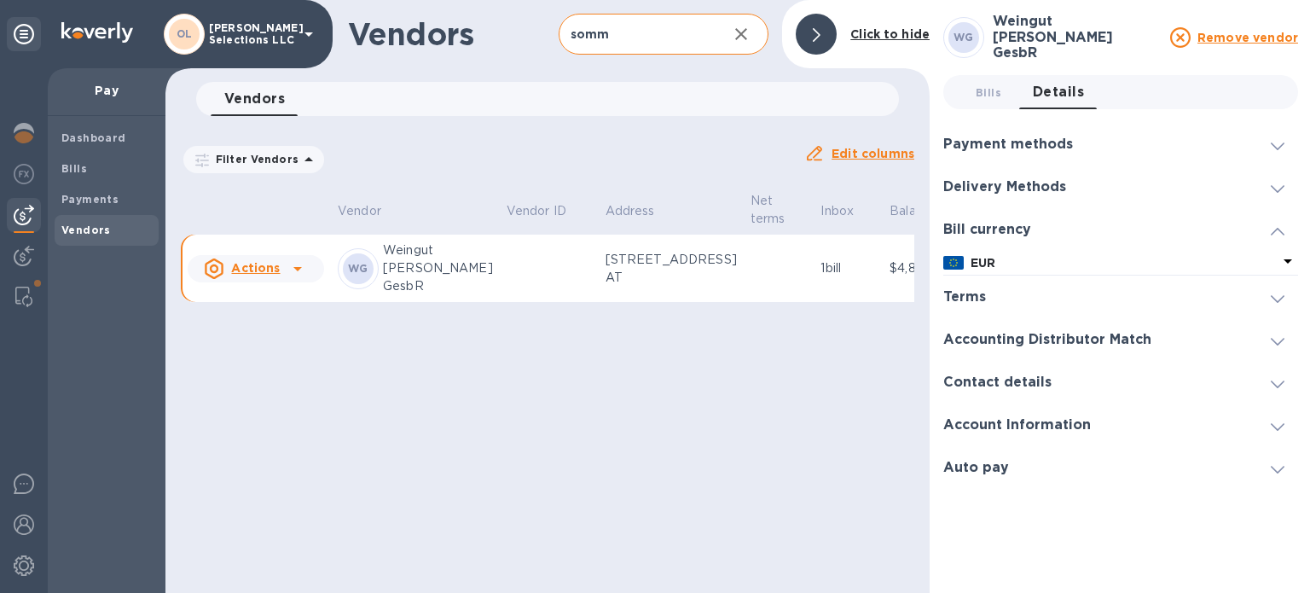
click at [1271, 380] on icon at bounding box center [1278, 384] width 14 height 8
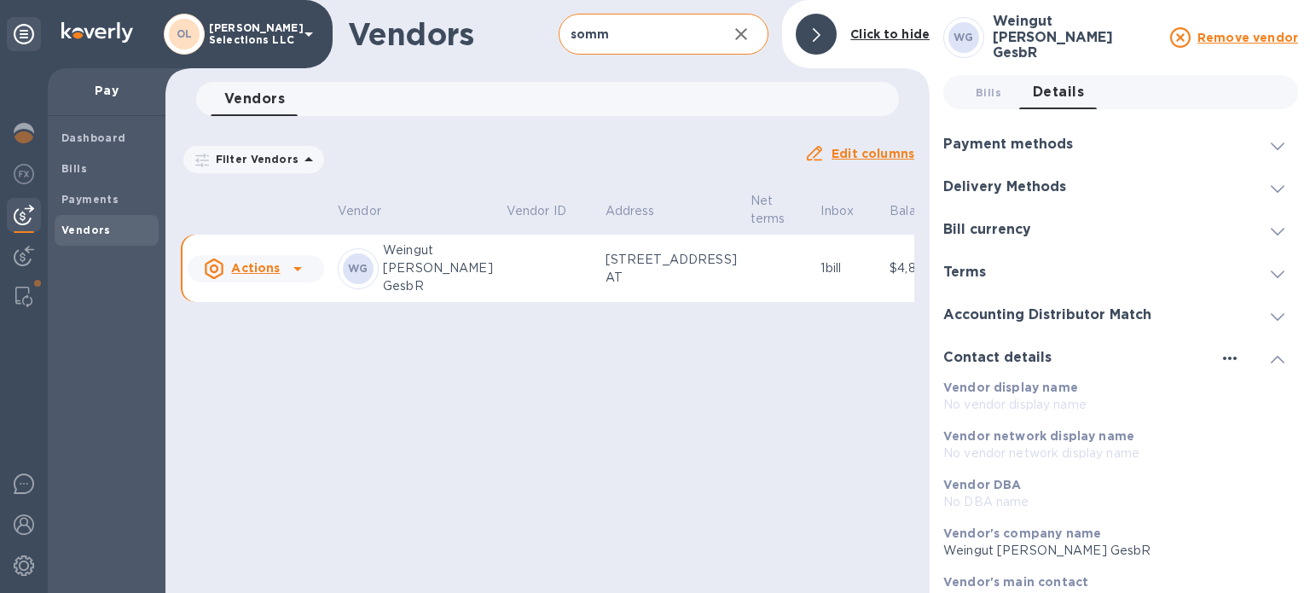
click at [1223, 356] on icon "button" at bounding box center [1230, 357] width 14 height 3
click at [1240, 395] on li "Edit" at bounding box center [1240, 386] width 67 height 55
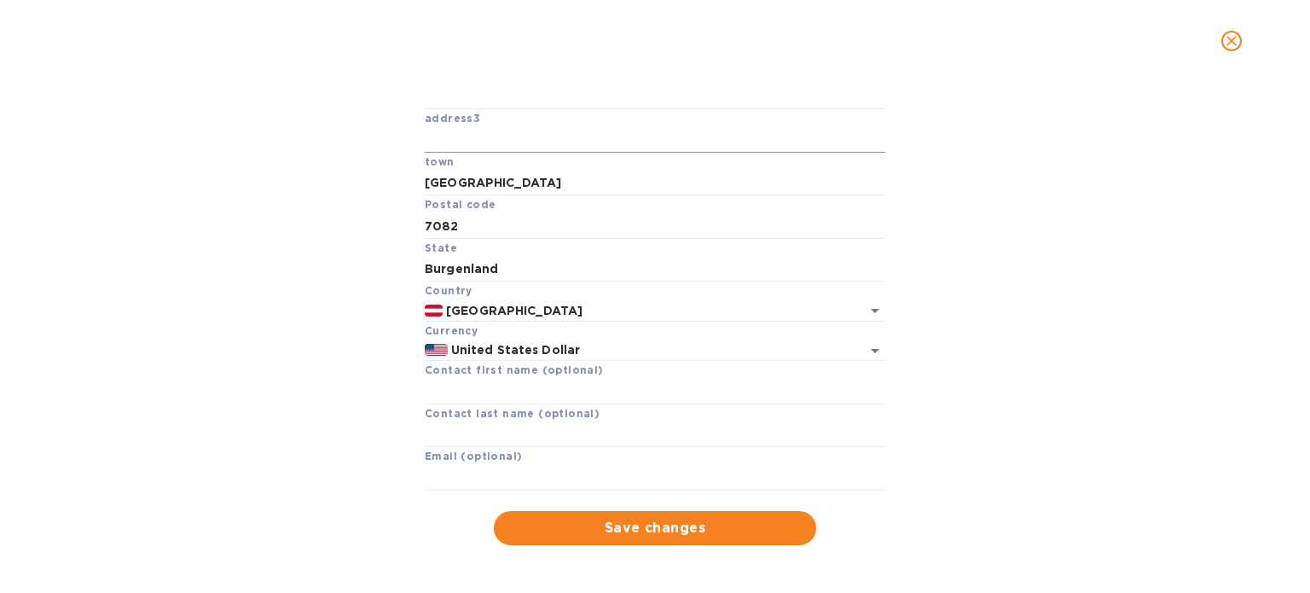
scroll to position [222, 0]
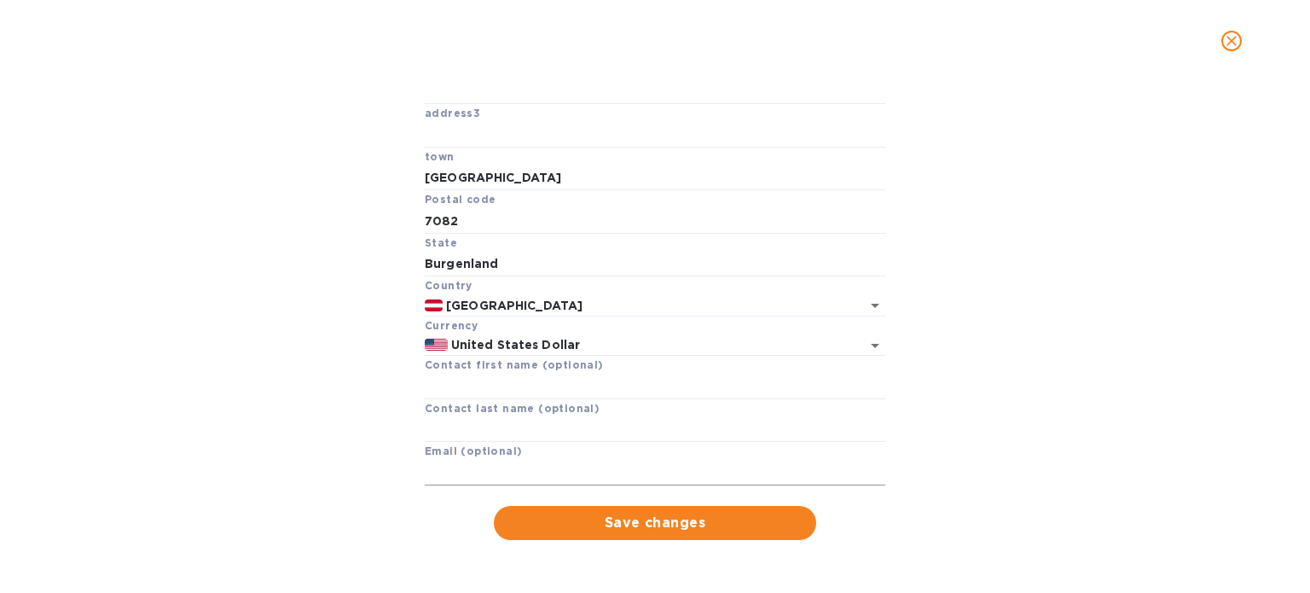
click at [514, 462] on input "text" at bounding box center [655, 473] width 460 height 26
paste input "[PERSON_NAME][EMAIL_ADDRESS][DOMAIN_NAME][PERSON_NAME]"
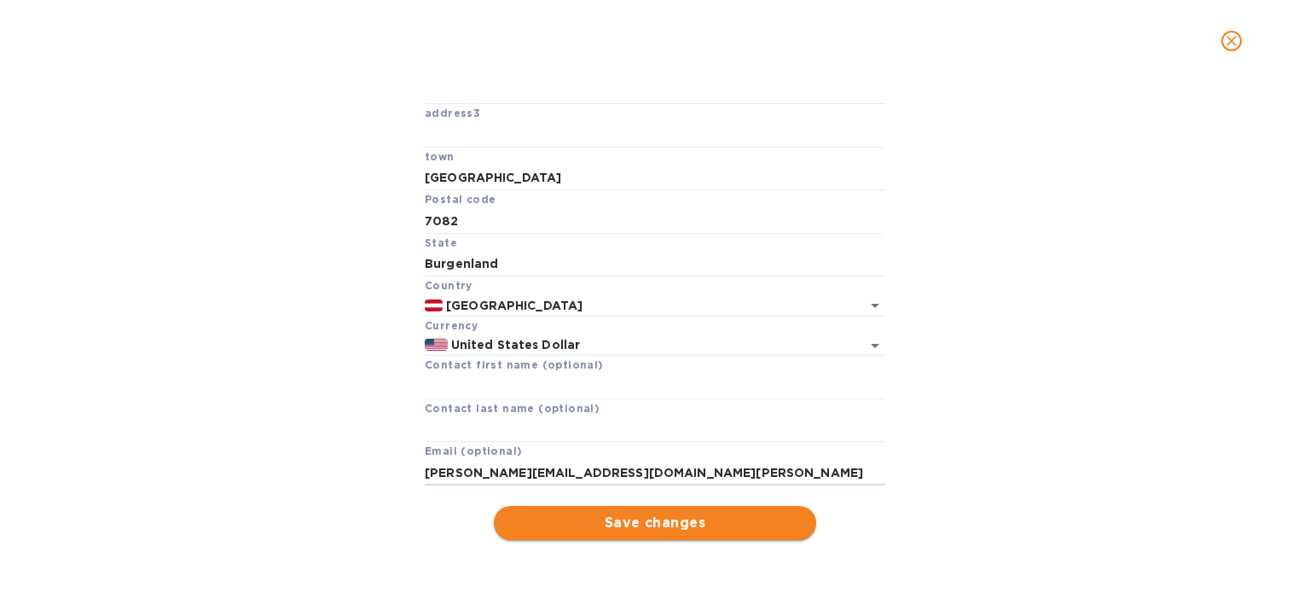
type input "[PERSON_NAME][EMAIL_ADDRESS][DOMAIN_NAME][PERSON_NAME]"
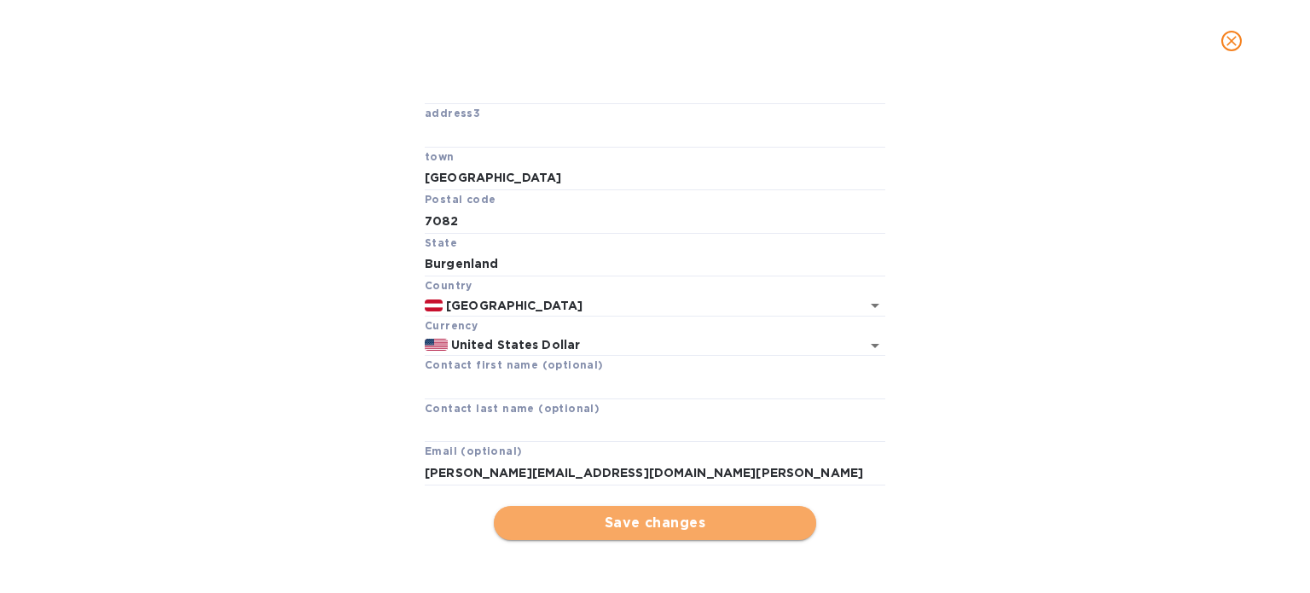
click at [590, 531] on span "Save changes" at bounding box center [654, 522] width 295 height 20
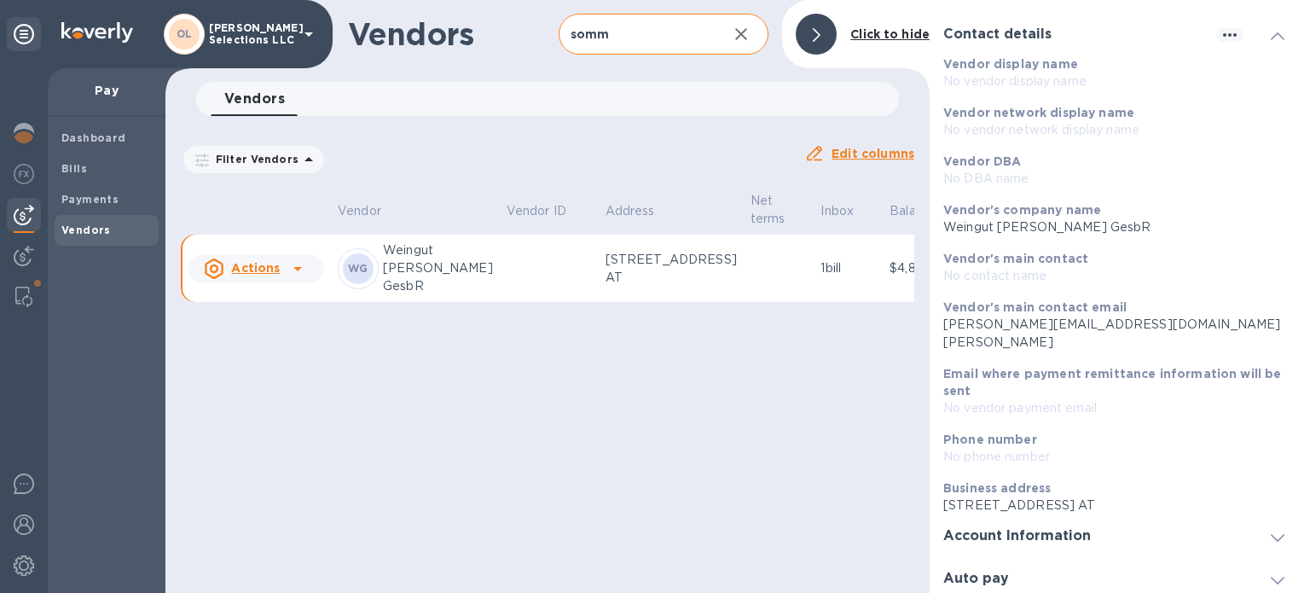
scroll to position [238, 0]
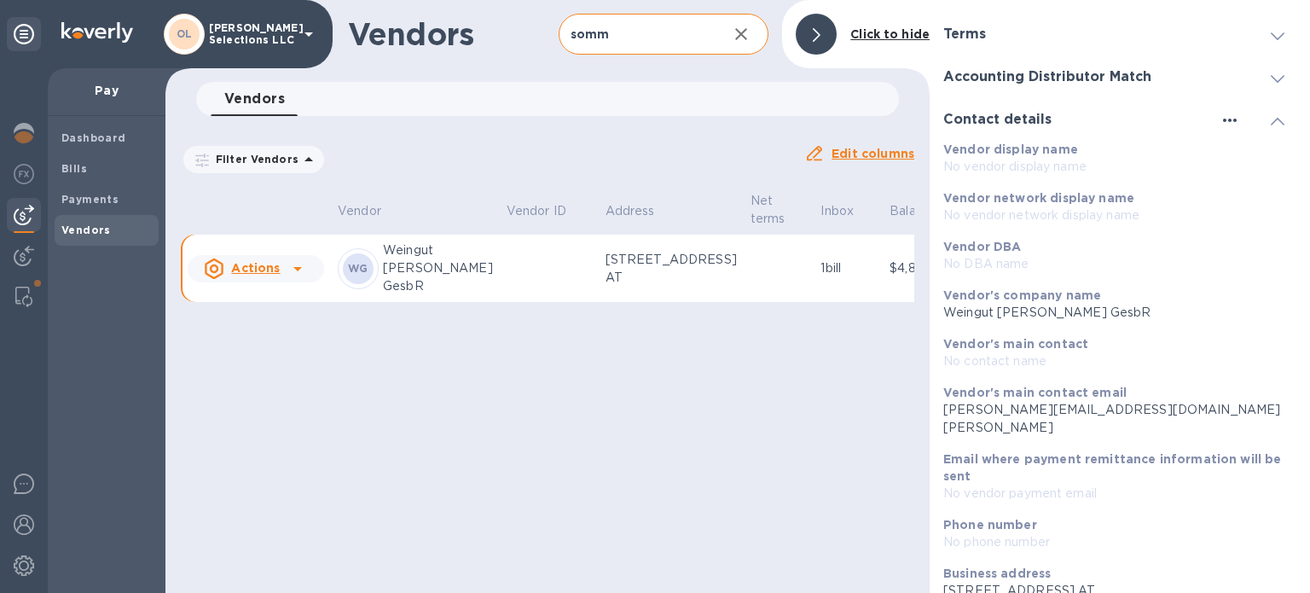
click at [1219, 112] on icon "button" at bounding box center [1229, 120] width 20 height 20
click at [1239, 149] on p "Edit" at bounding box center [1241, 147] width 26 height 17
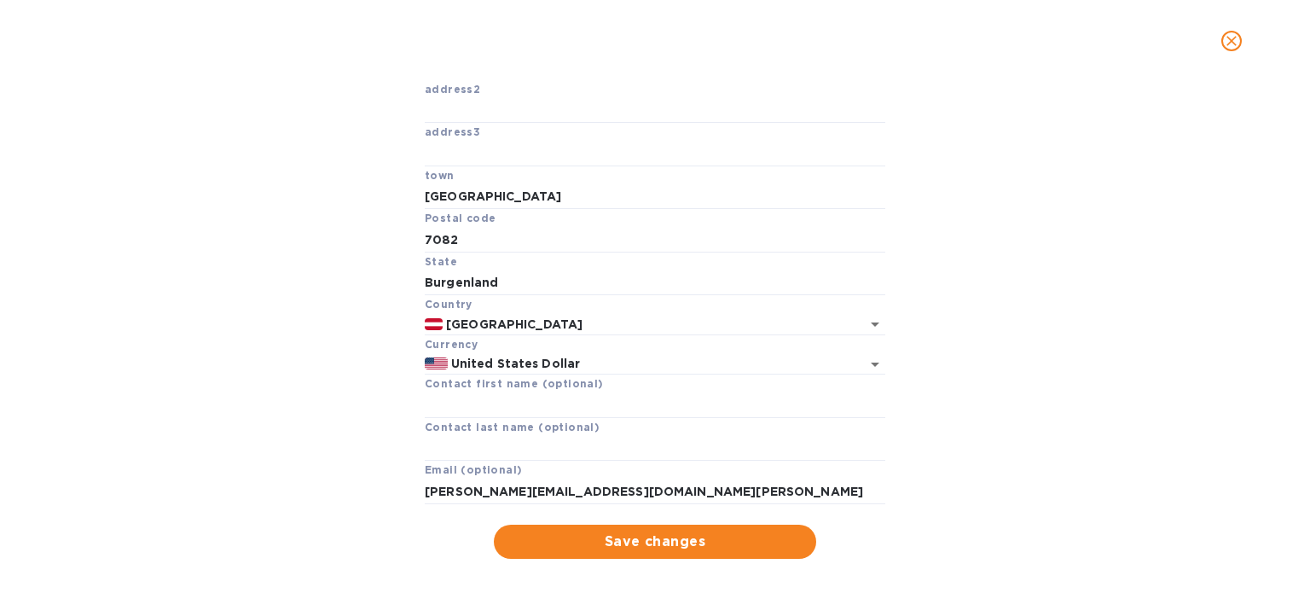
scroll to position [222, 0]
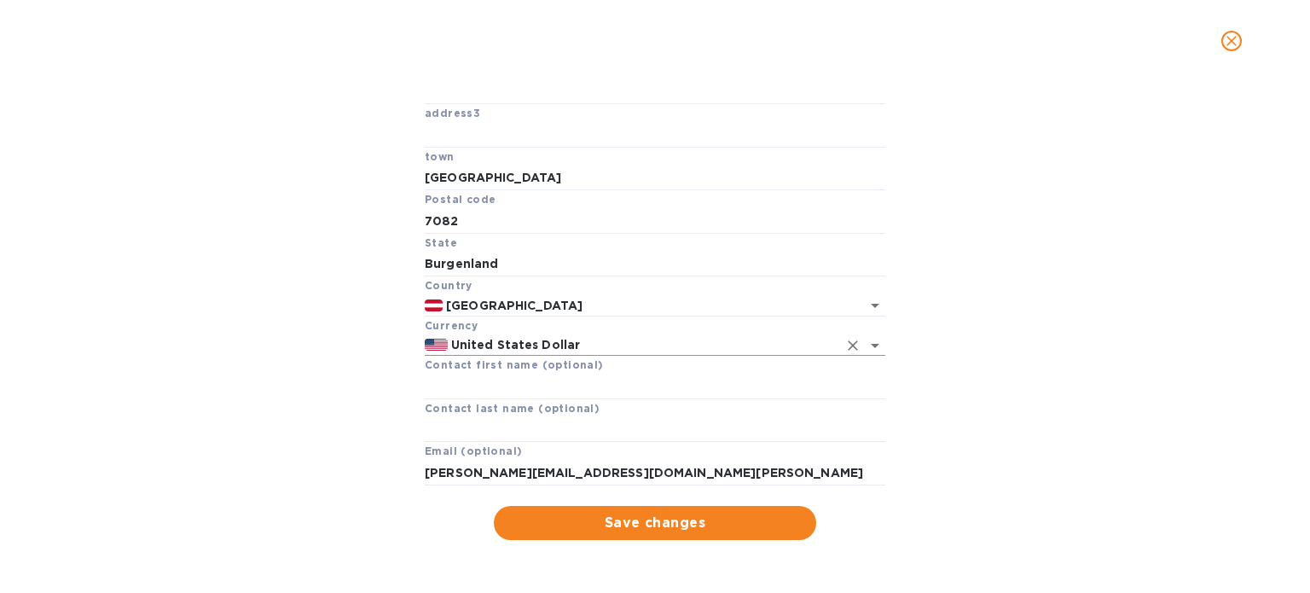
click at [873, 337] on icon "Open" at bounding box center [875, 345] width 20 height 20
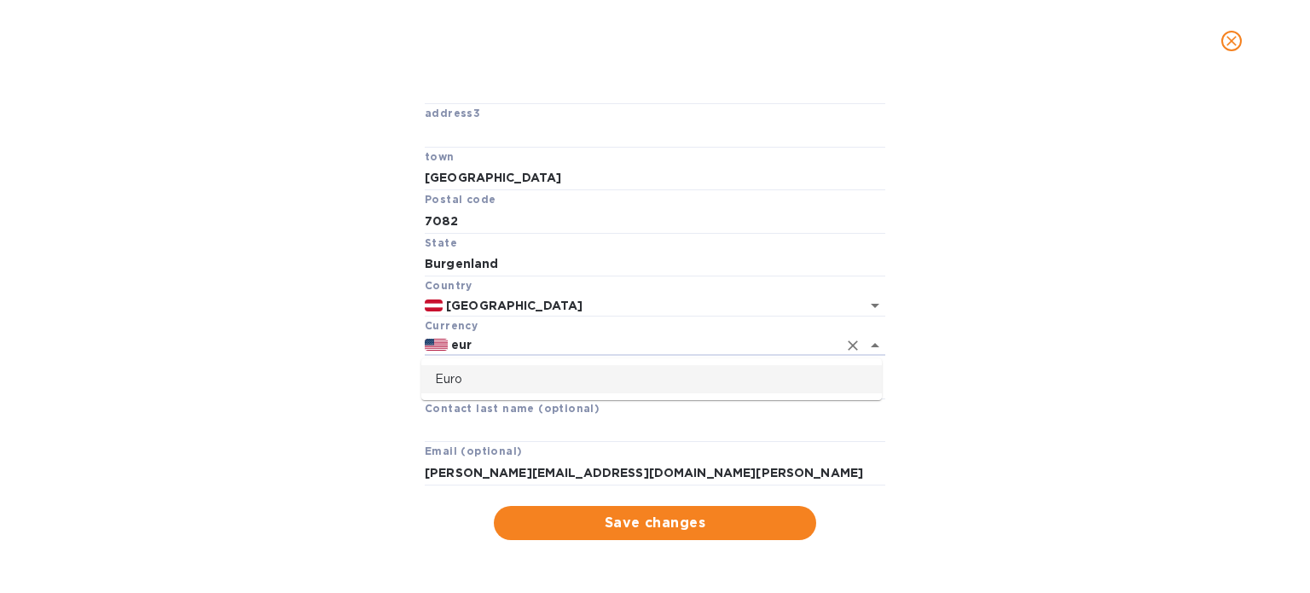
click at [486, 390] on li "Euro" at bounding box center [651, 379] width 460 height 28
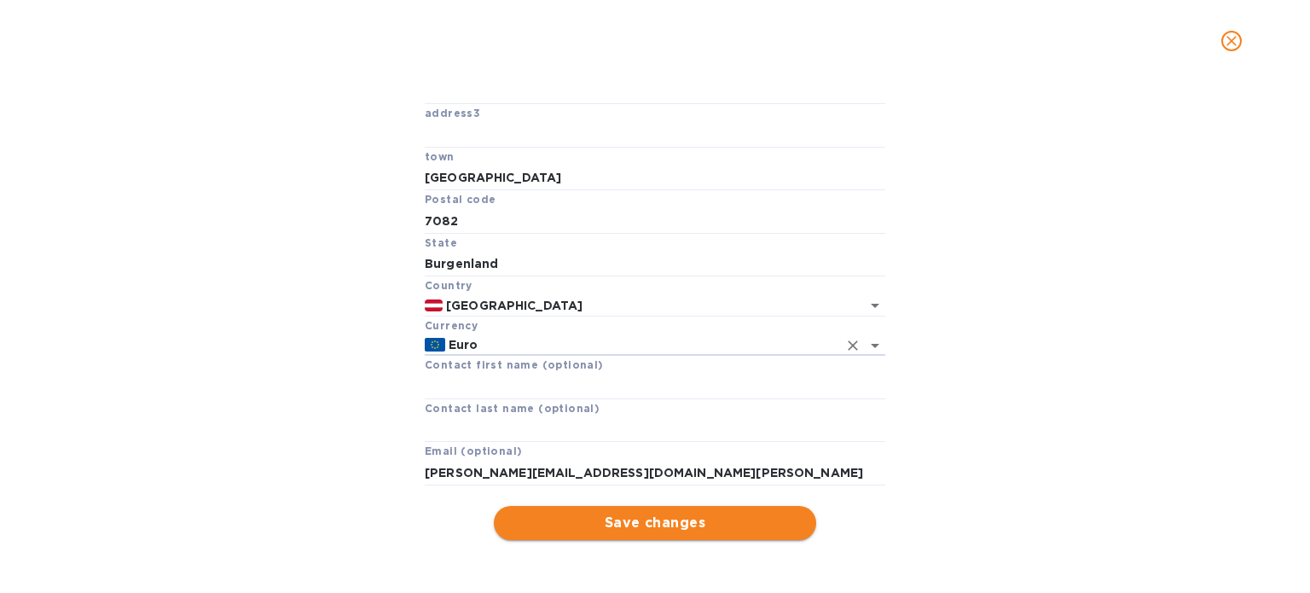
type input "Euro"
click at [757, 524] on span "Save changes" at bounding box center [654, 522] width 295 height 20
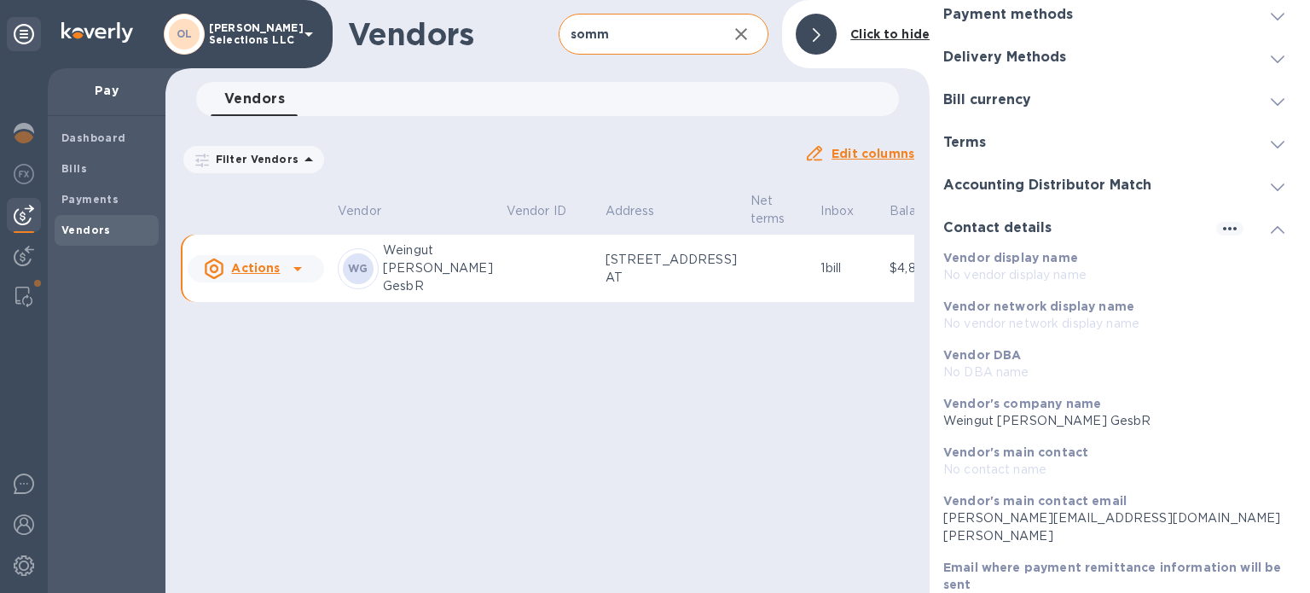
scroll to position [0, 0]
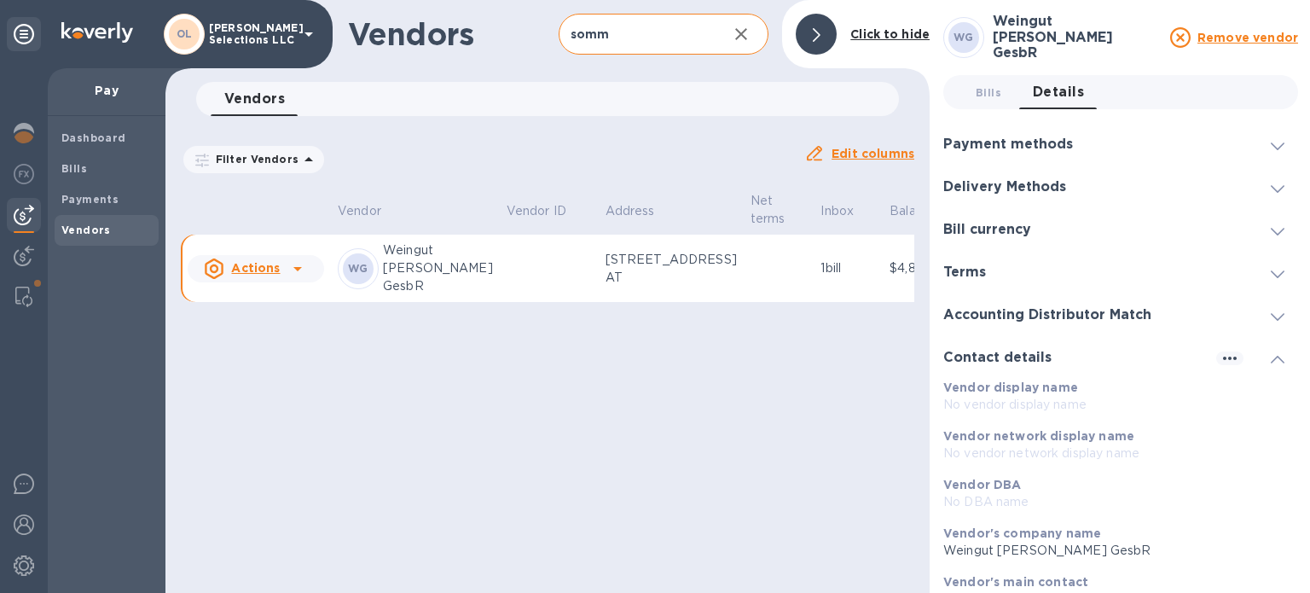
click at [1271, 185] on icon at bounding box center [1278, 189] width 14 height 8
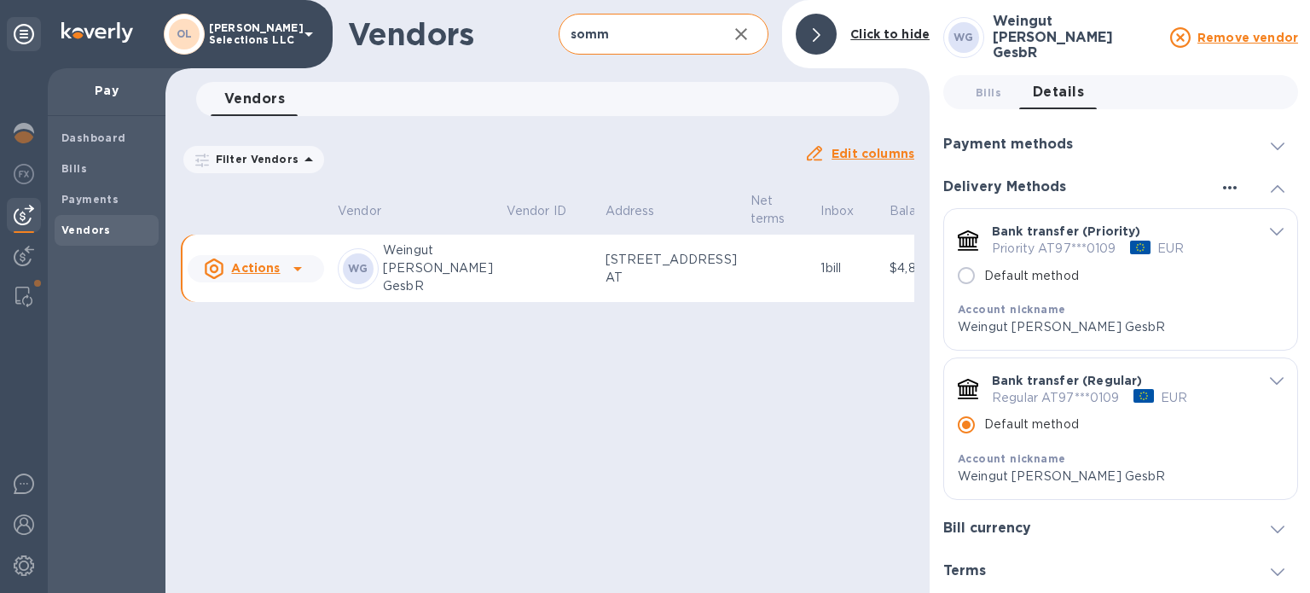
click at [1219, 179] on icon "button" at bounding box center [1229, 187] width 20 height 20
click at [1126, 309] on div at bounding box center [655, 296] width 1310 height 593
click at [1270, 378] on span "default-method" at bounding box center [1277, 380] width 14 height 16
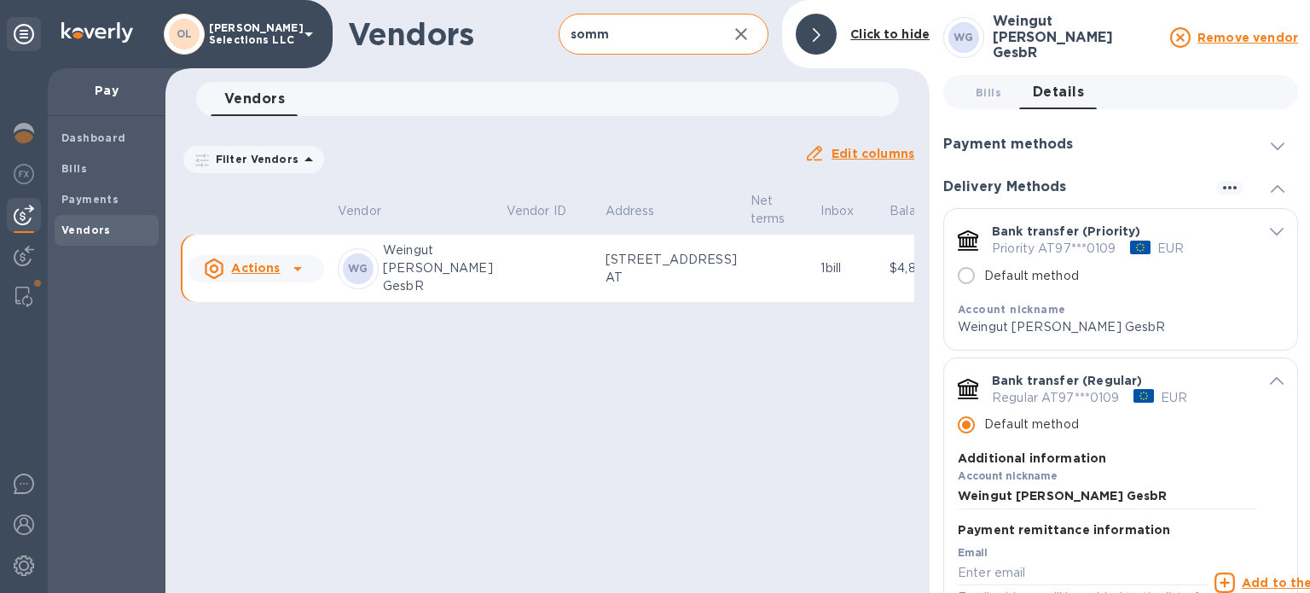
click at [1270, 377] on icon "default-method" at bounding box center [1277, 381] width 14 height 8
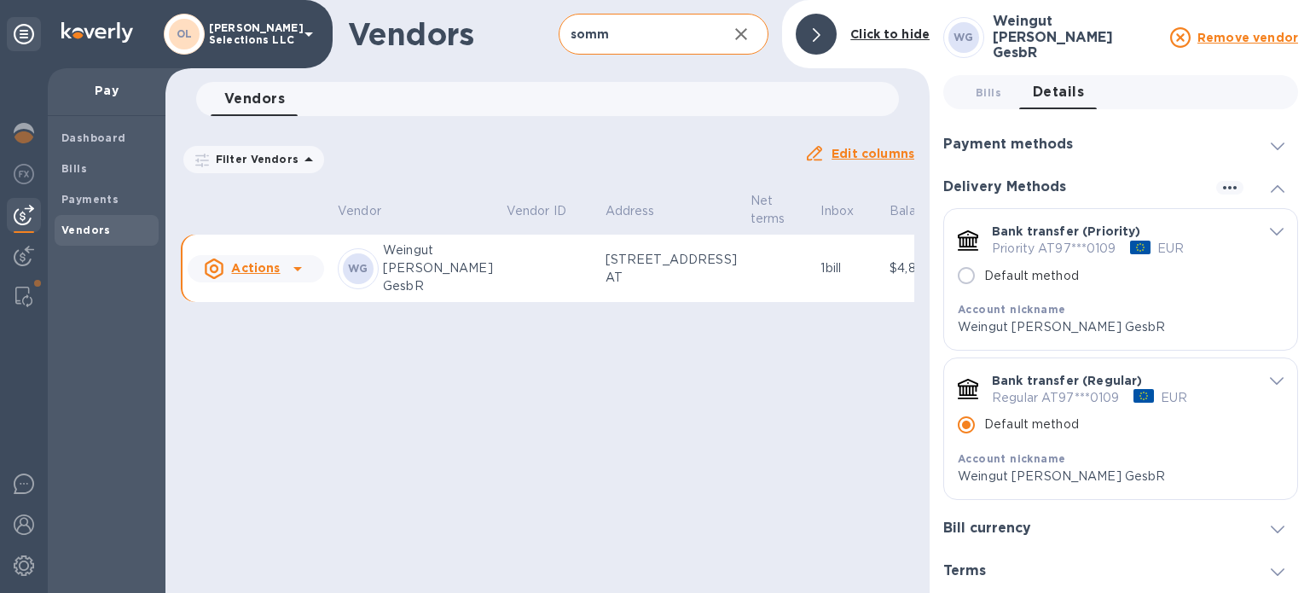
click at [1270, 377] on icon "default-method" at bounding box center [1277, 381] width 14 height 8
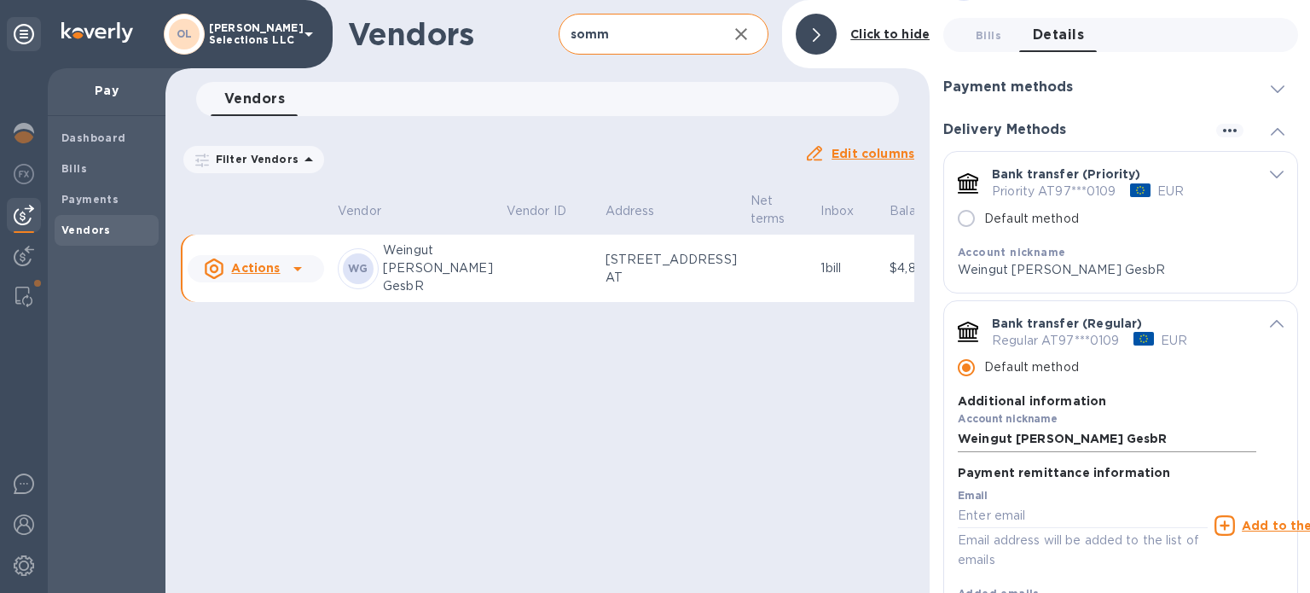
scroll to position [85, 0]
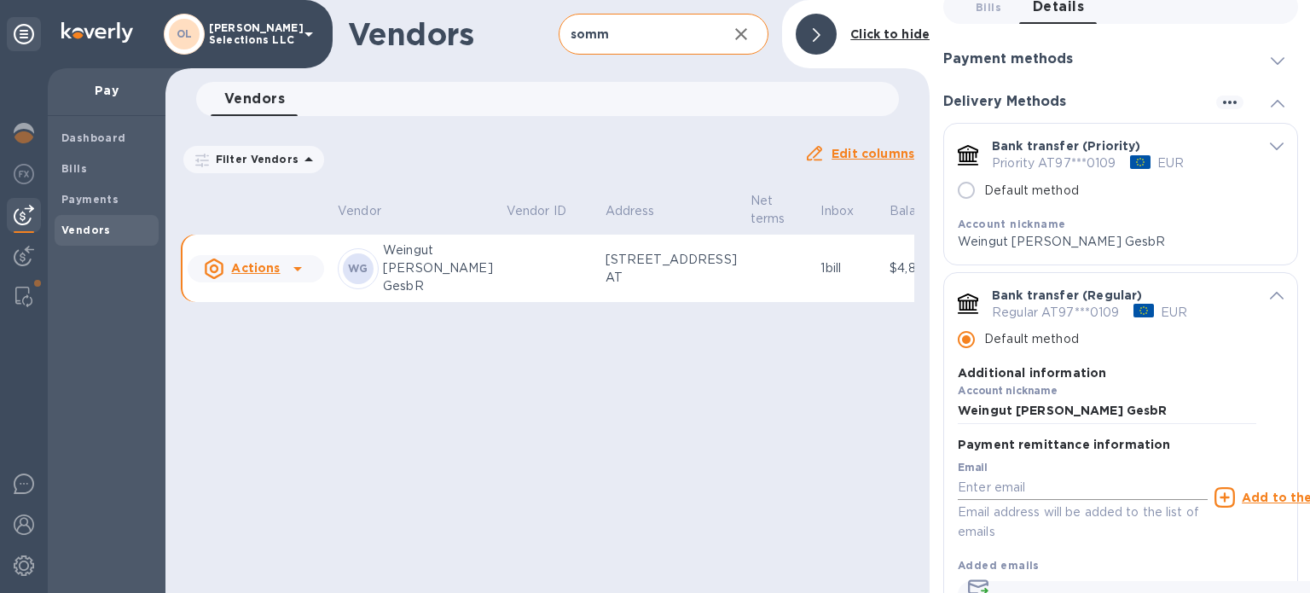
click at [1023, 477] on input "default-method" at bounding box center [1083, 488] width 250 height 26
paste input "[PERSON_NAME][EMAIL_ADDRESS][DOMAIN_NAME][PERSON_NAME]"
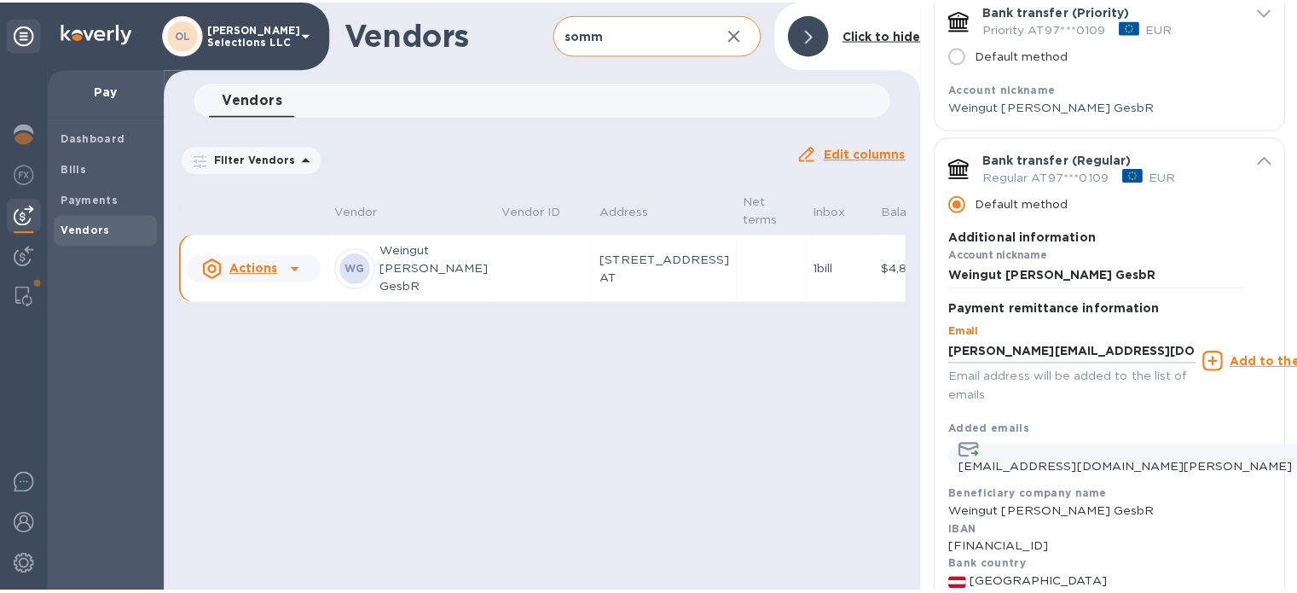
scroll to position [426, 0]
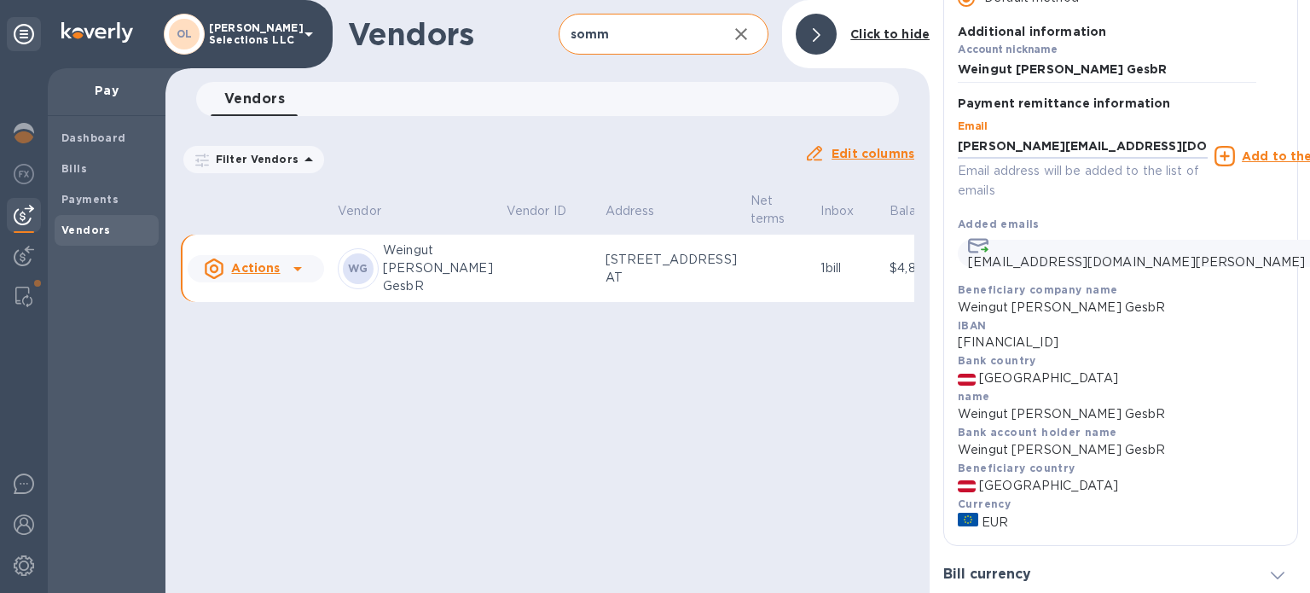
type input "[PERSON_NAME][EMAIL_ADDRESS][DOMAIN_NAME][PERSON_NAME]"
click at [1109, 184] on p "Email address will be added to the list of emails" at bounding box center [1083, 180] width 250 height 39
click at [1040, 176] on p "Email address will be added to the list of emails" at bounding box center [1083, 180] width 250 height 39
click at [301, 200] on th at bounding box center [256, 211] width 150 height 45
click at [309, 282] on div at bounding box center [297, 268] width 27 height 27
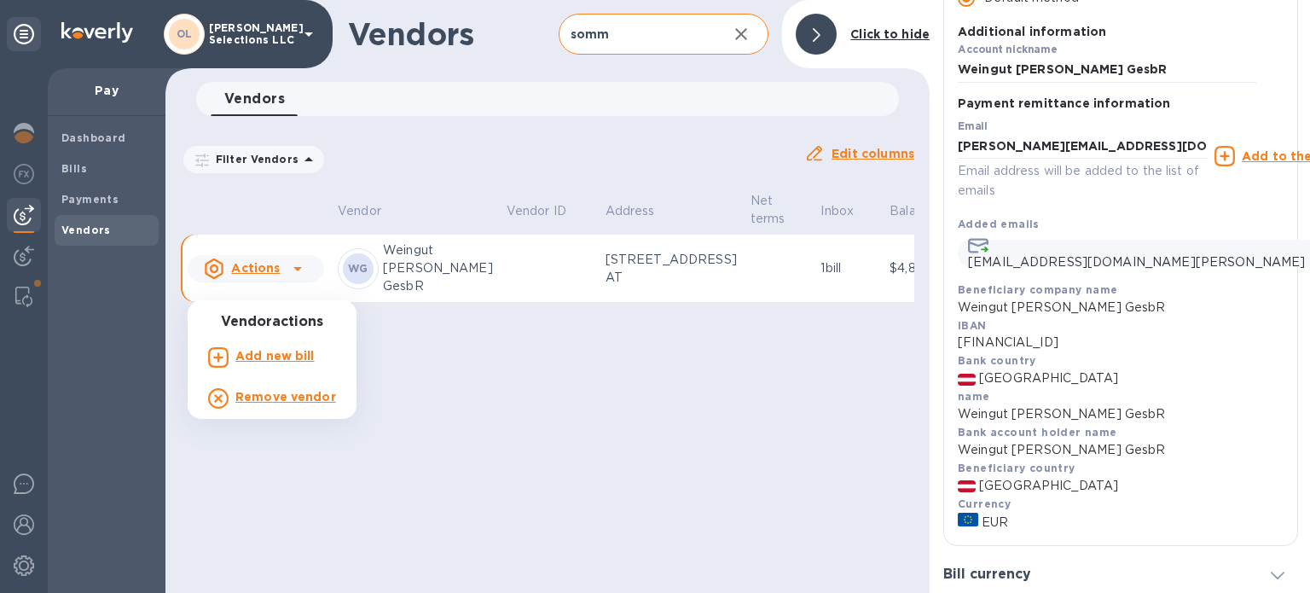
click at [519, 280] on div at bounding box center [655, 296] width 1310 height 593
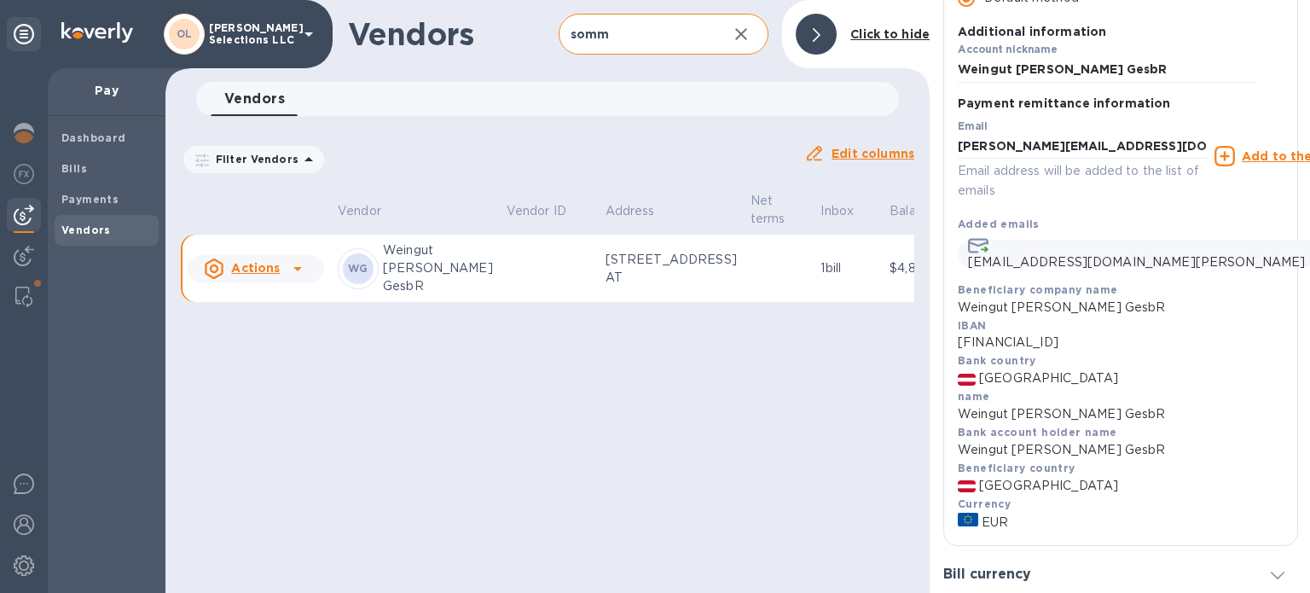
click at [889, 277] on p "$4,834.80" at bounding box center [924, 268] width 70 height 18
click at [839, 408] on div "Vendors somm ​ Add vendor Click to hide Vendors 0 Filter Vendors Auto pay: All …" at bounding box center [547, 296] width 764 height 593
drag, startPoint x: 806, startPoint y: 22, endPoint x: 818, endPoint y: 30, distance: 14.2
click at [806, 23] on div at bounding box center [816, 34] width 41 height 41
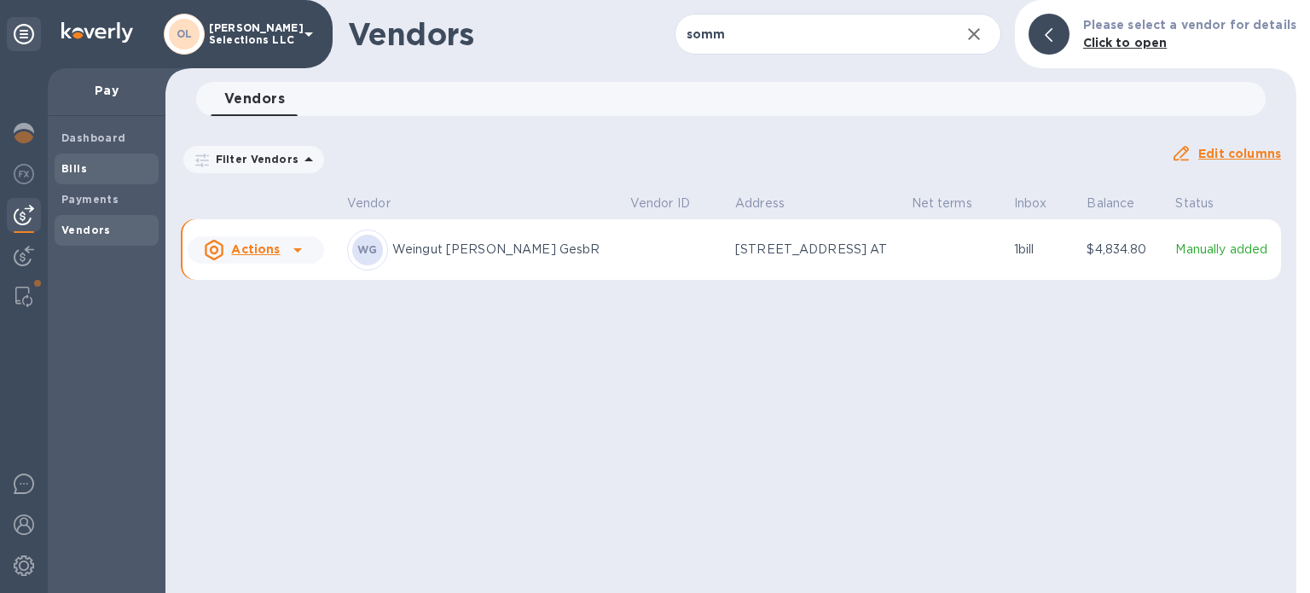
click at [93, 160] on span "Bills" at bounding box center [106, 168] width 90 height 17
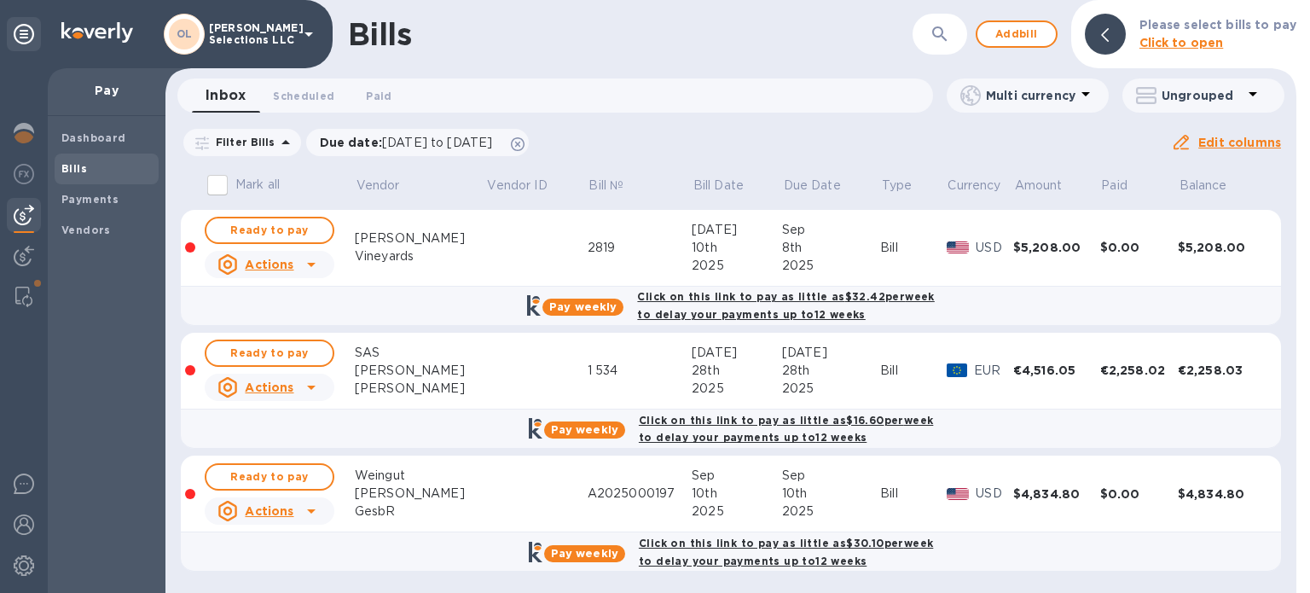
click at [486, 480] on td at bounding box center [536, 493] width 101 height 77
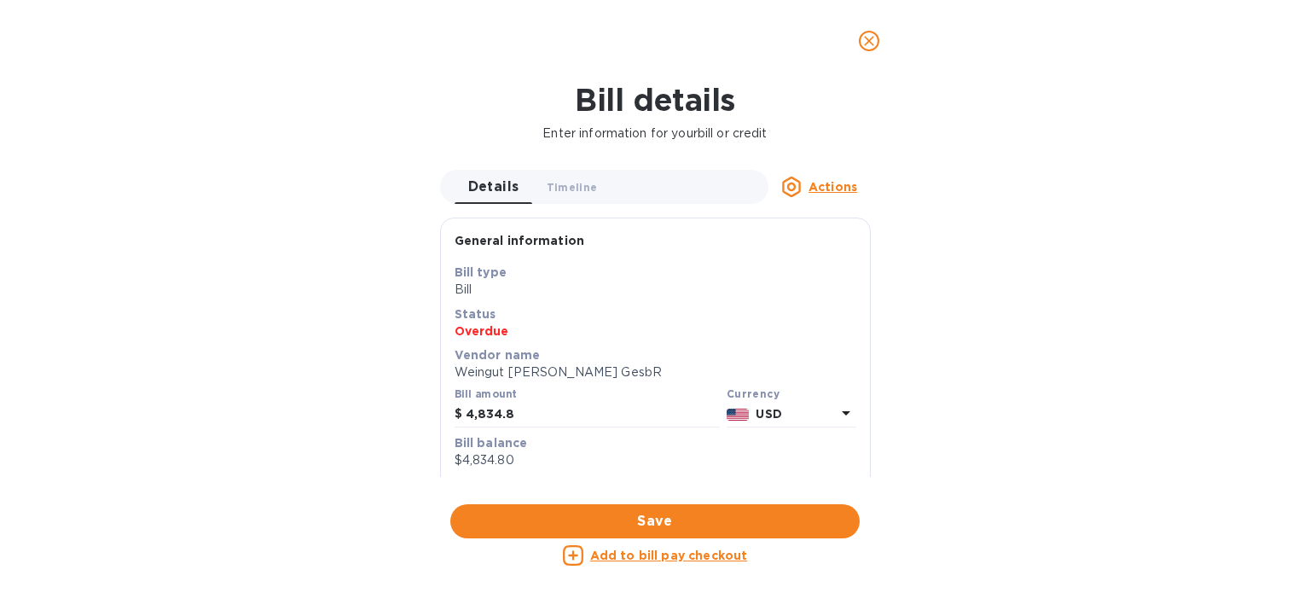
click at [842, 414] on icon at bounding box center [846, 413] width 9 height 4
click at [709, 446] on div "Euro" at bounding box center [763, 458] width 138 height 25
drag, startPoint x: 661, startPoint y: 425, endPoint x: 649, endPoint y: 408, distance: 20.8
click at [657, 418] on input "4,834.8" at bounding box center [592, 415] width 253 height 26
click at [632, 521] on span "Save" at bounding box center [655, 521] width 382 height 20
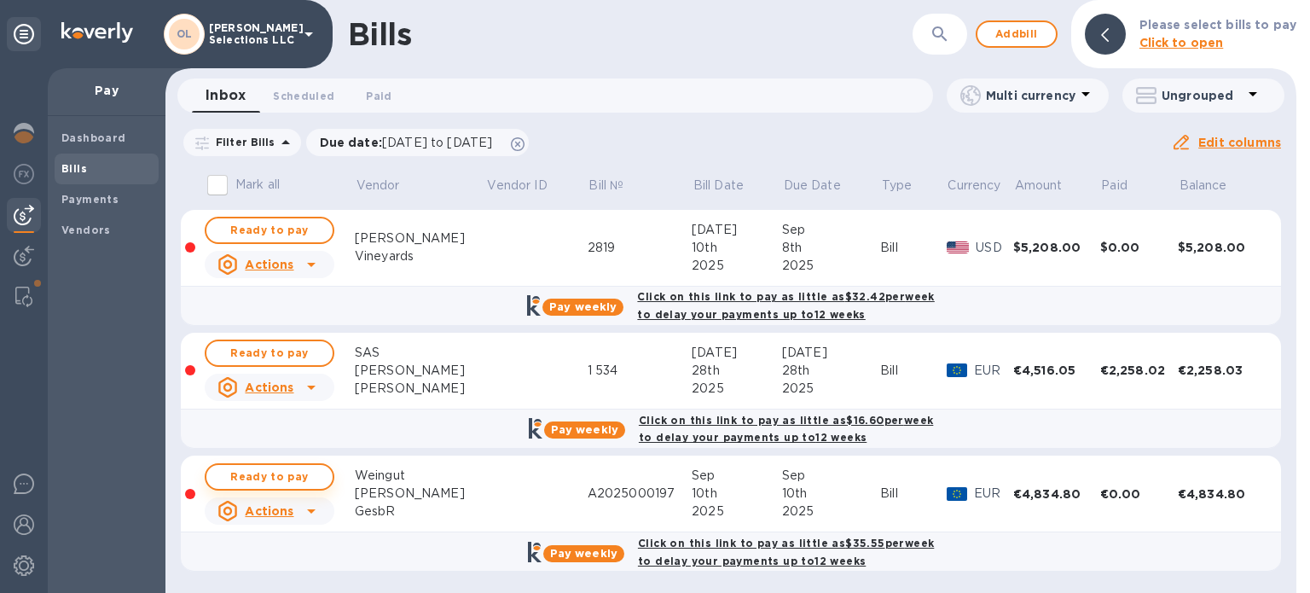
click at [307, 477] on span "Ready to pay" at bounding box center [269, 476] width 99 height 20
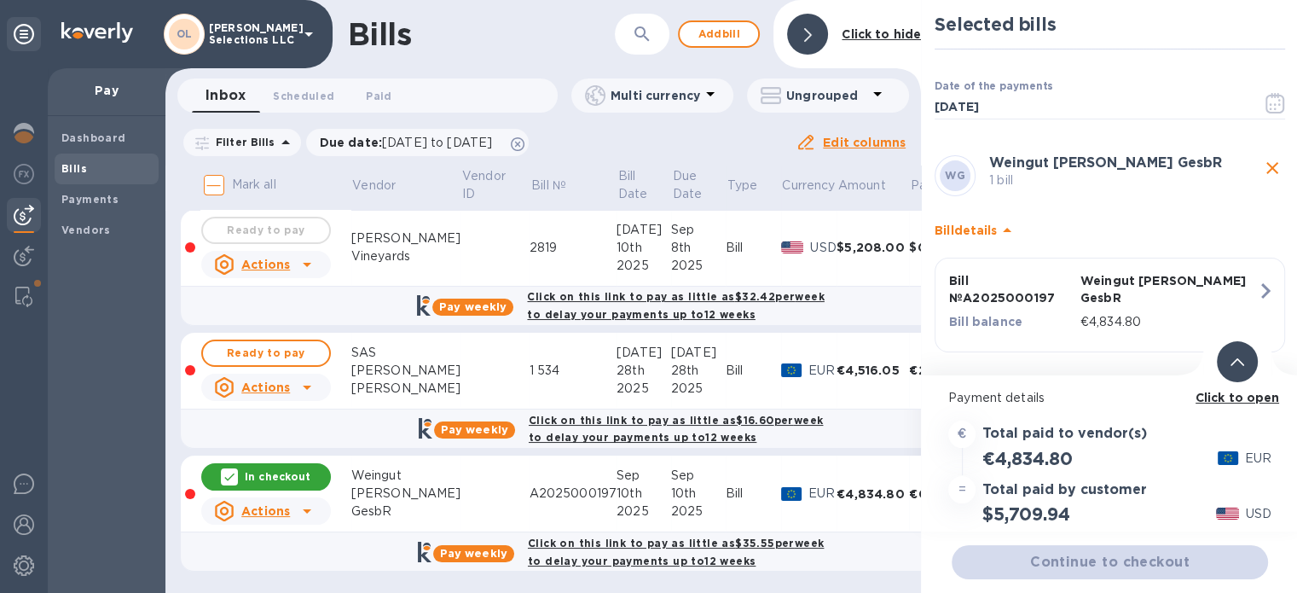
scroll to position [13, 0]
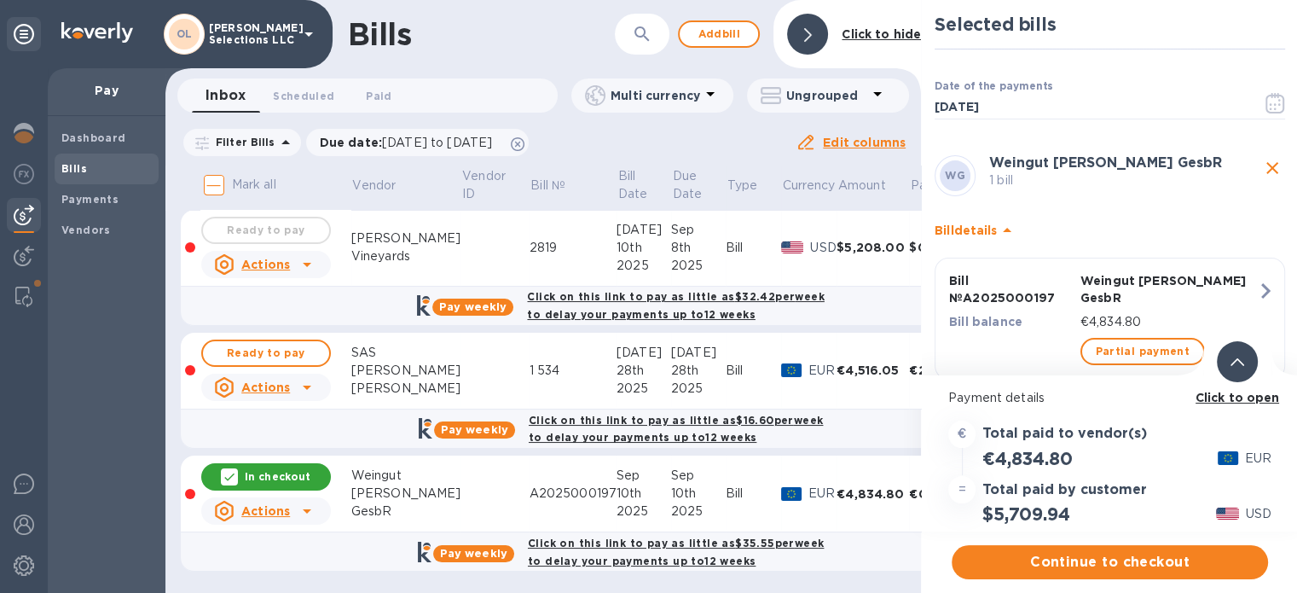
click at [1251, 391] on b "Click to open" at bounding box center [1237, 398] width 84 height 14
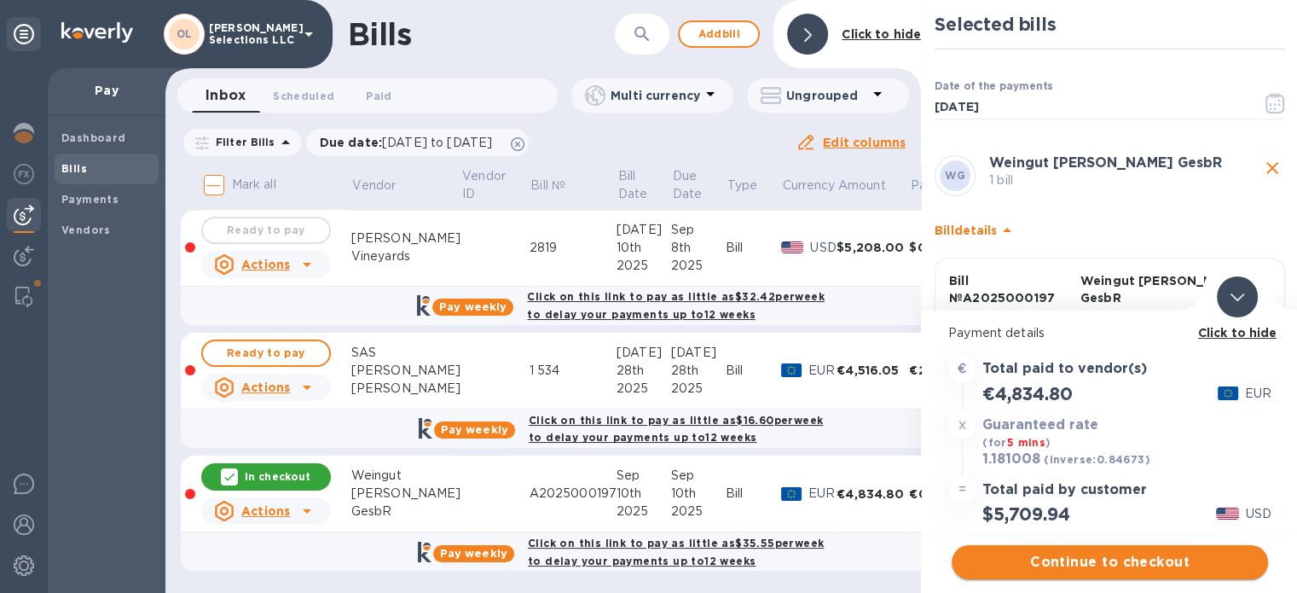
click at [1211, 552] on span "Continue to checkout" at bounding box center [1109, 562] width 289 height 20
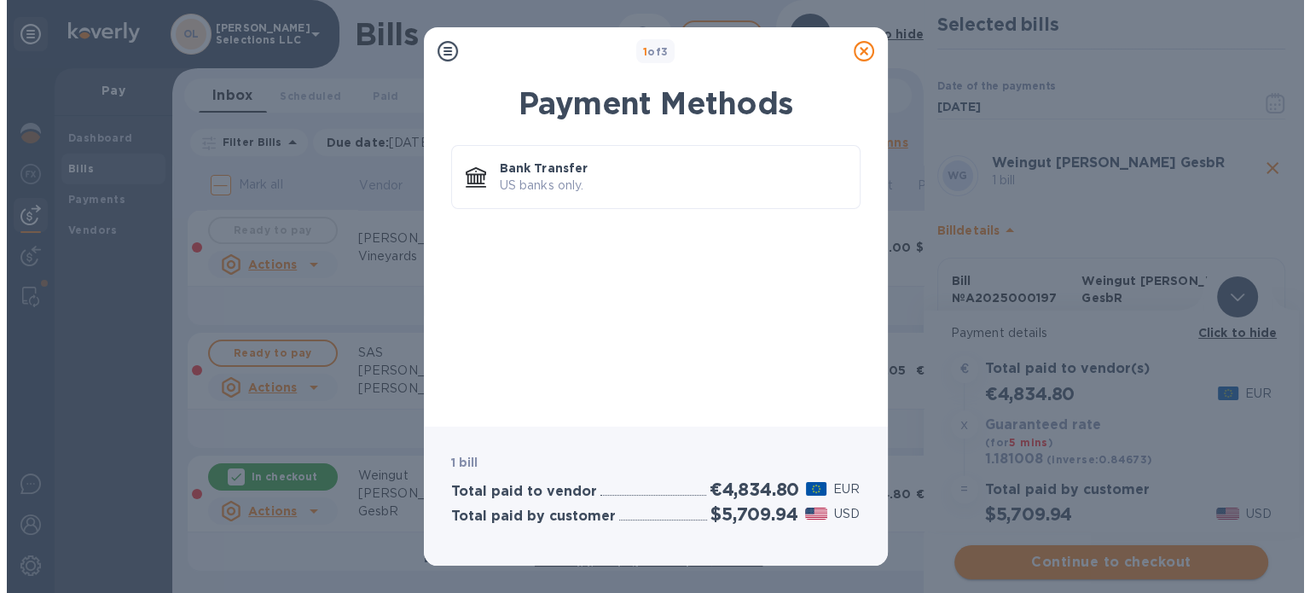
scroll to position [0, 0]
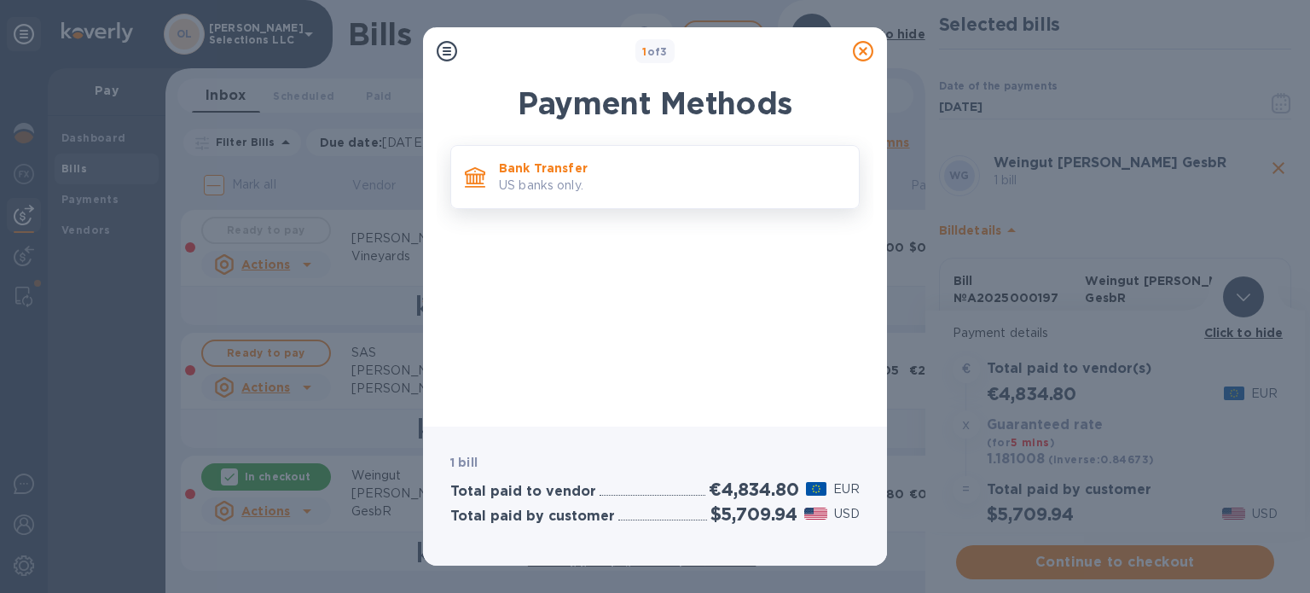
click at [617, 163] on p "Bank Transfer" at bounding box center [672, 167] width 346 height 17
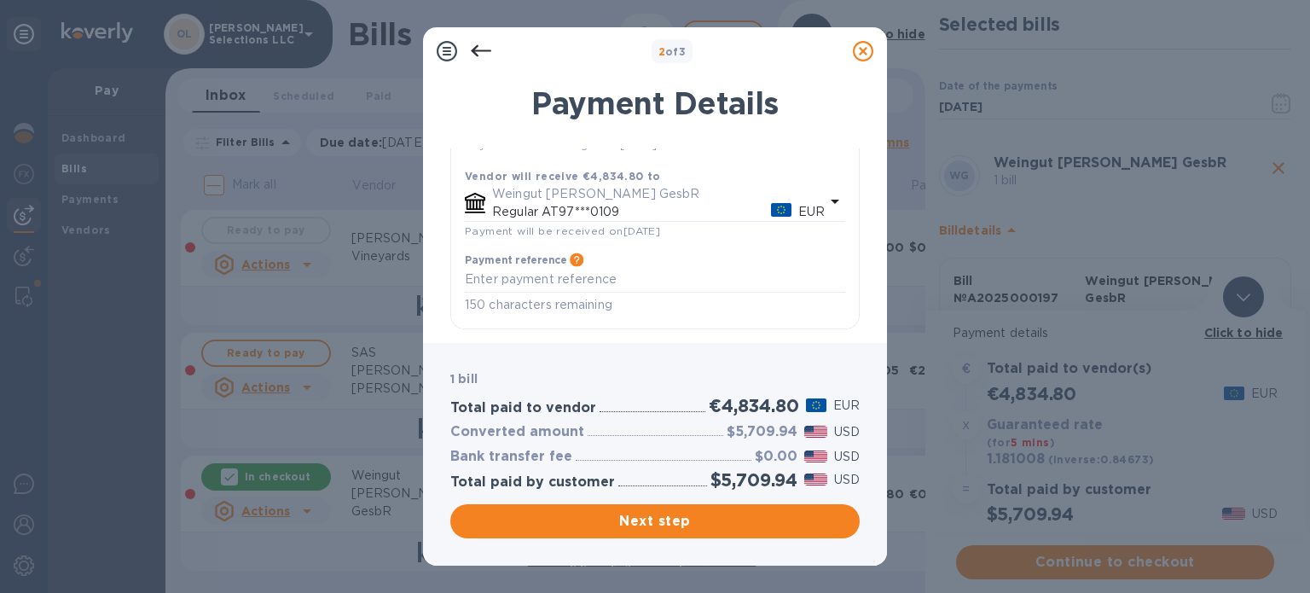
scroll to position [187, 0]
click at [748, 278] on textarea "default-method" at bounding box center [655, 279] width 380 height 14
type textarea "A2025000197"
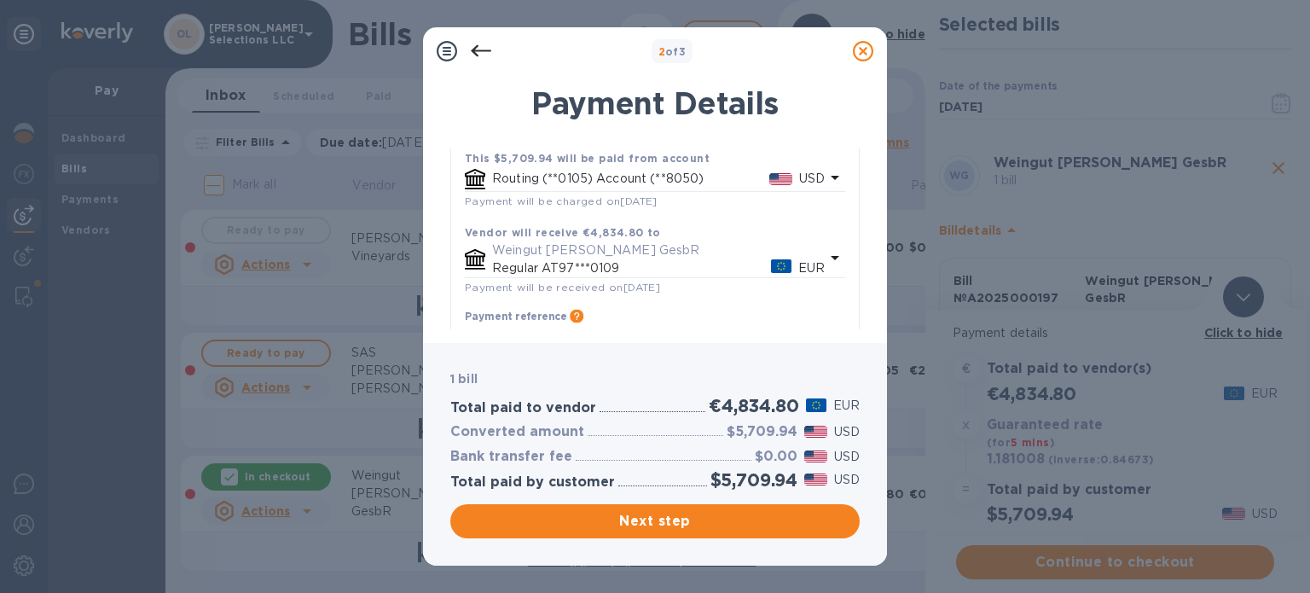
scroll to position [101, 0]
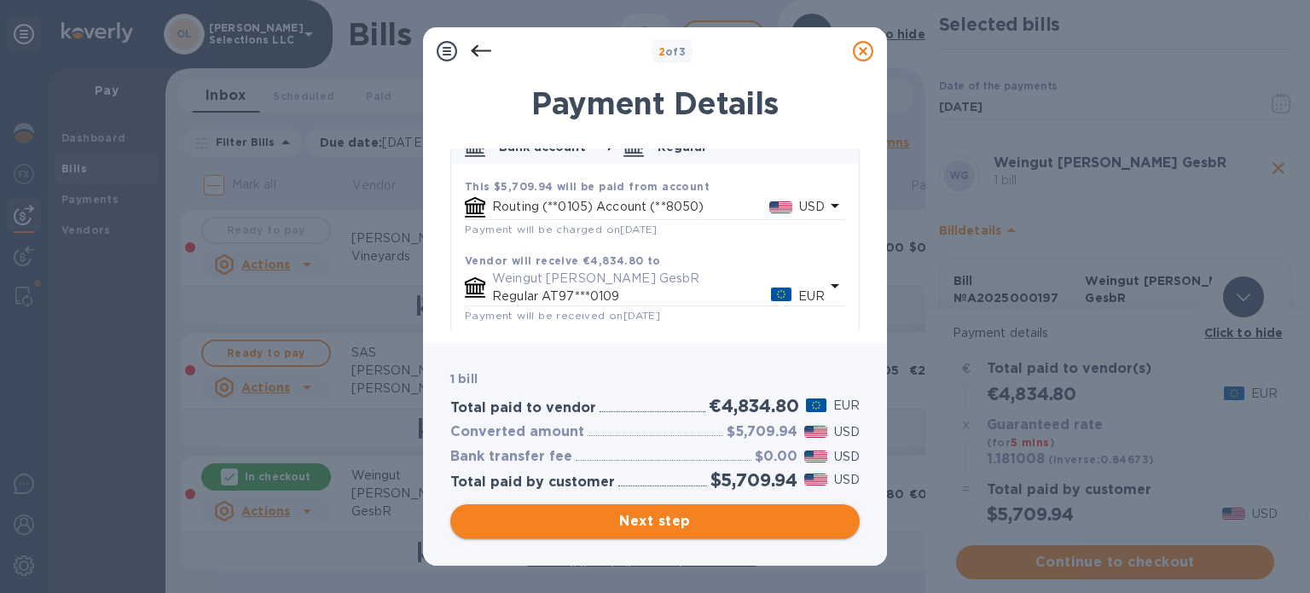
click at [714, 530] on span "Next step" at bounding box center [655, 521] width 382 height 20
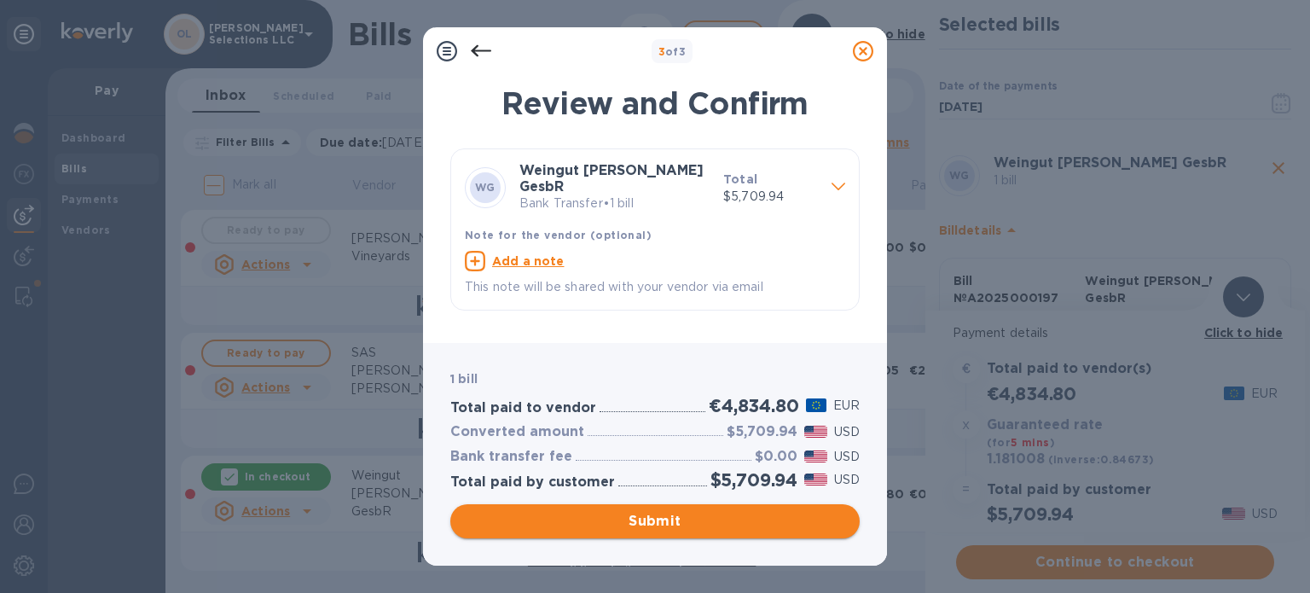
click at [685, 521] on span "Submit" at bounding box center [655, 521] width 382 height 20
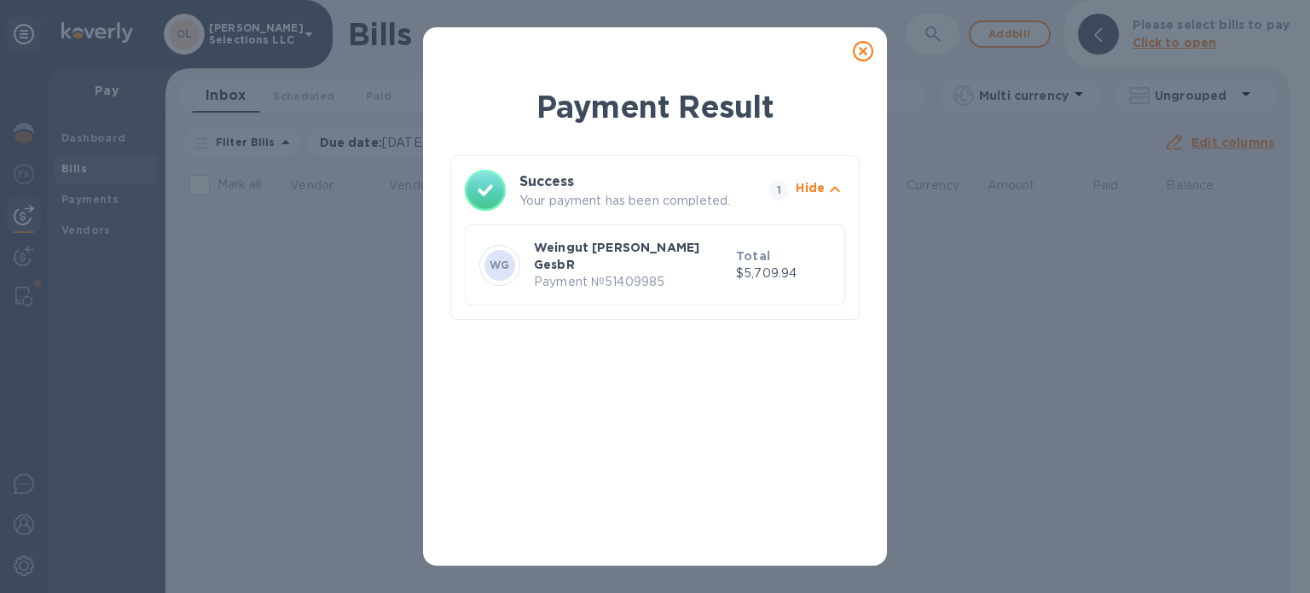
click at [862, 57] on icon at bounding box center [863, 51] width 20 height 20
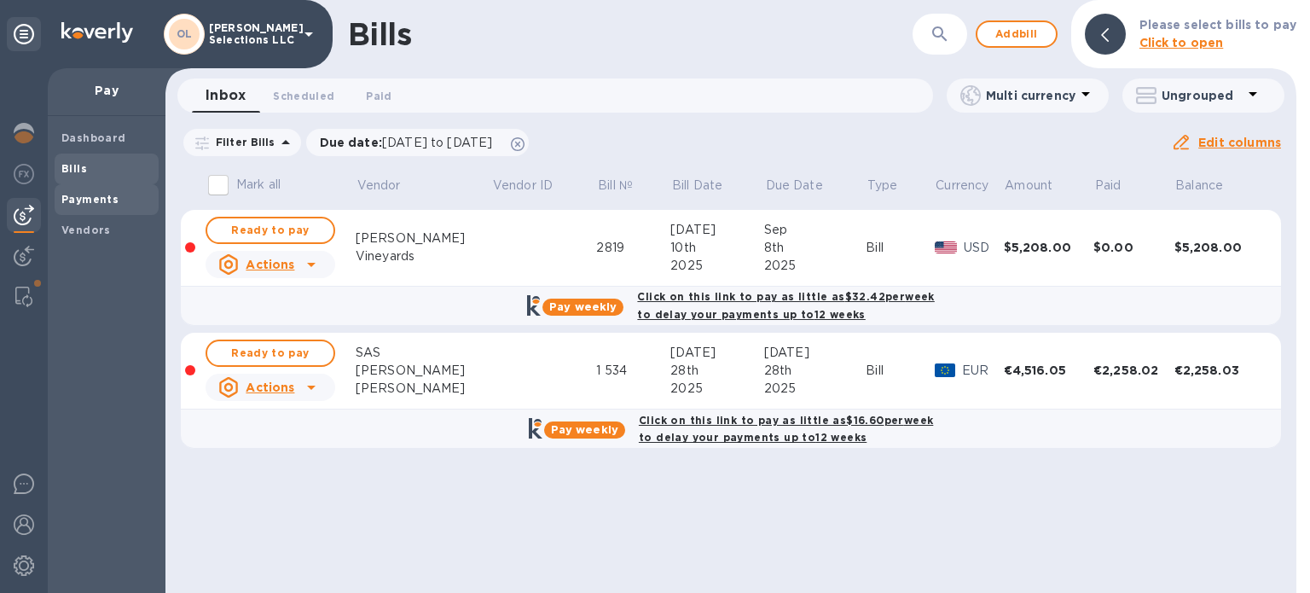
click at [92, 200] on b "Payments" at bounding box center [89, 199] width 57 height 13
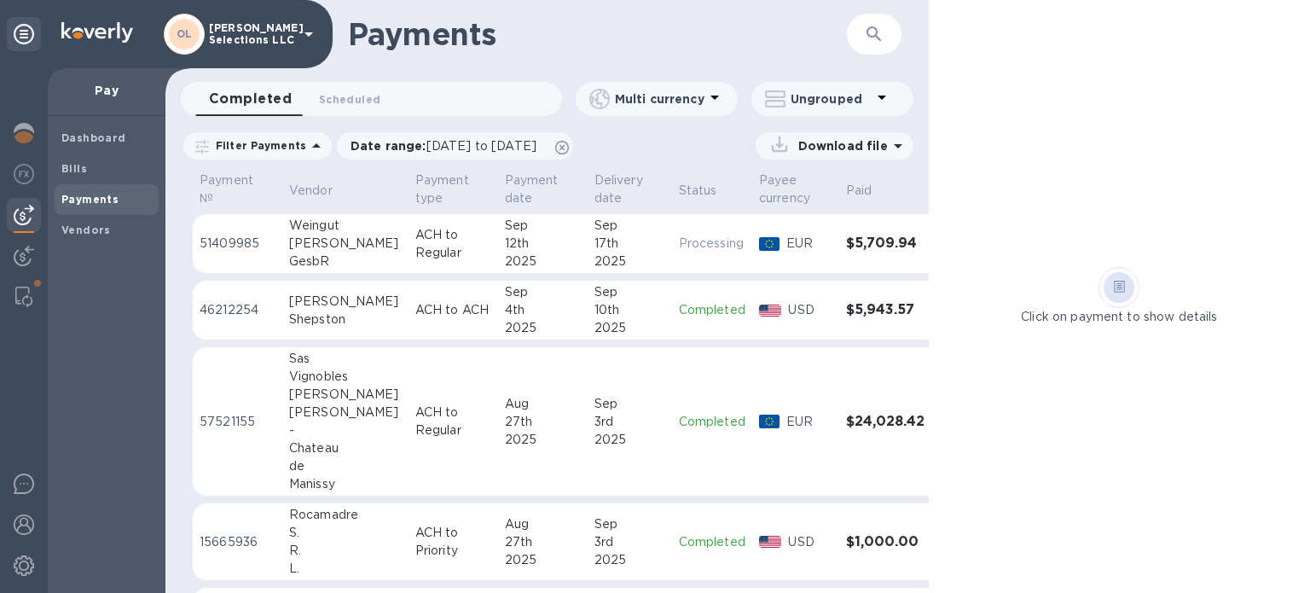
click at [440, 229] on p "ACH to Regular" at bounding box center [453, 244] width 76 height 36
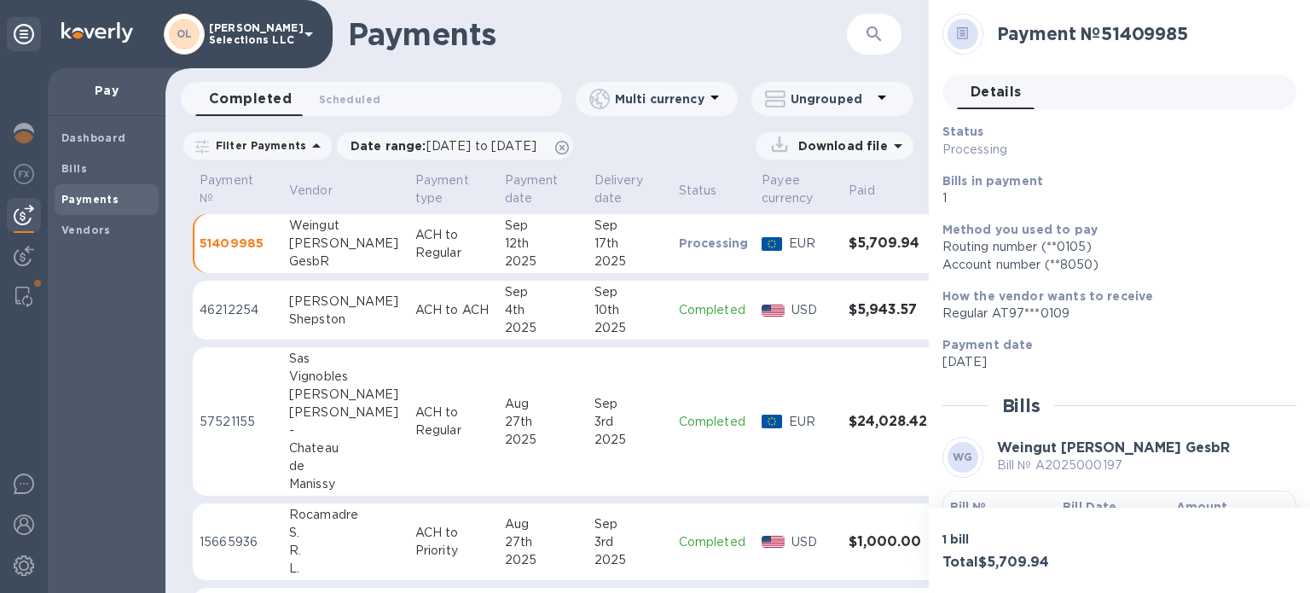
scroll to position [171, 0]
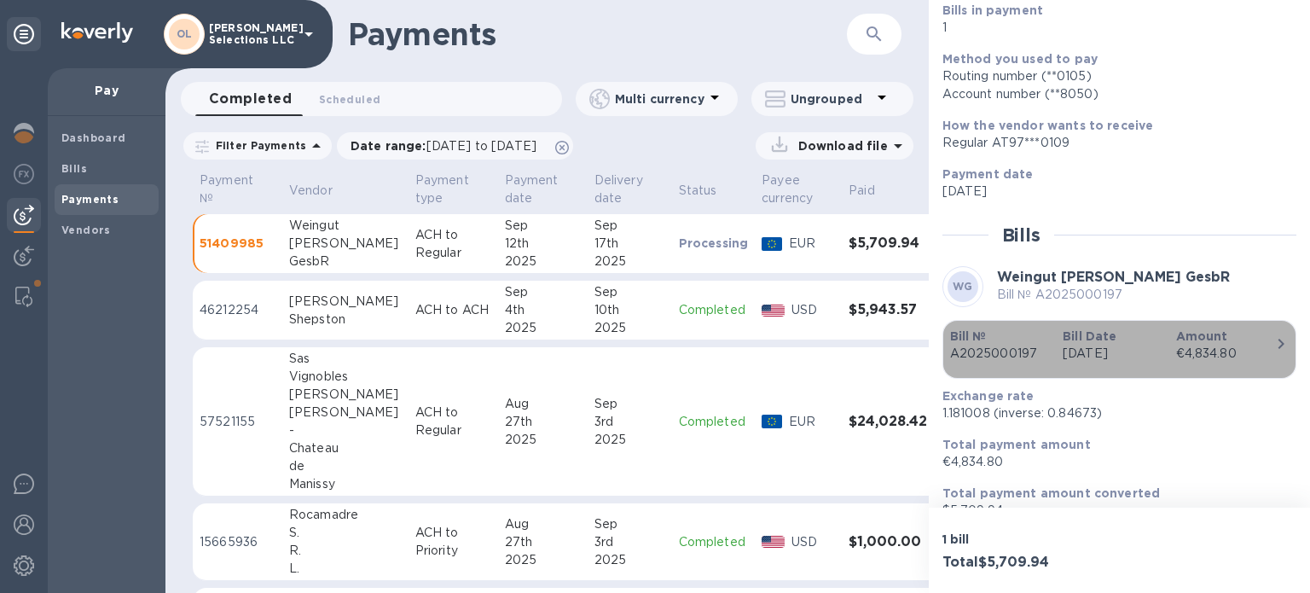
click at [1157, 347] on div "Bill Date [DATE]" at bounding box center [1112, 345] width 113 height 49
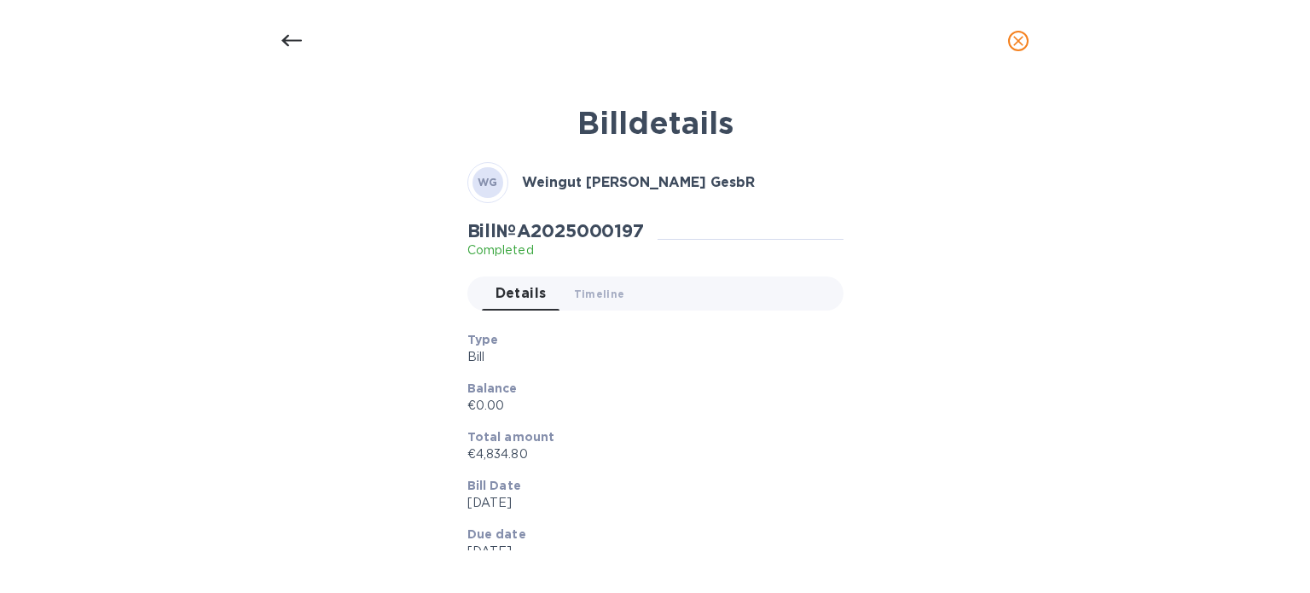
click at [1021, 41] on icon "close" at bounding box center [1018, 40] width 17 height 17
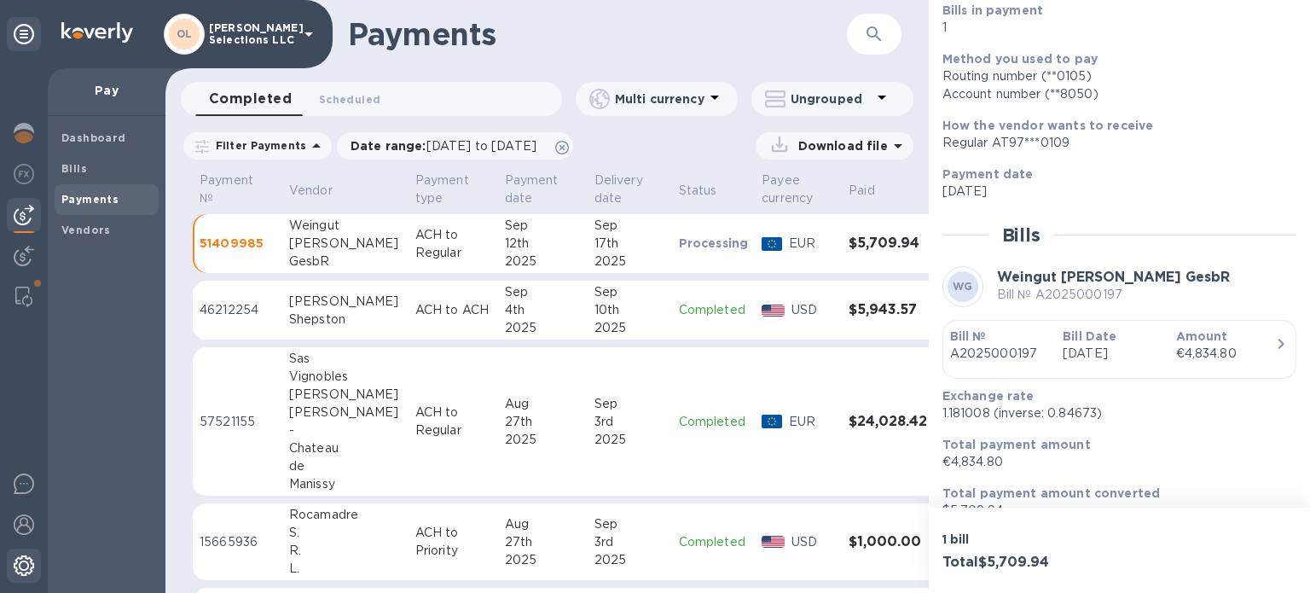
click at [28, 572] on img at bounding box center [24, 565] width 20 height 20
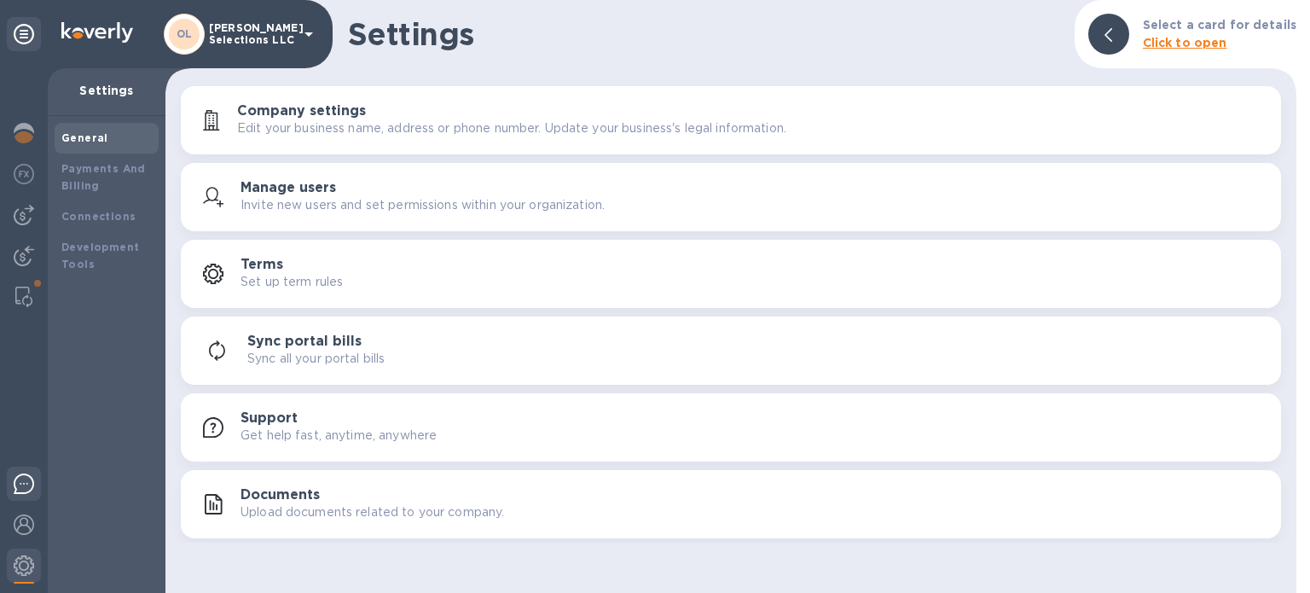
click at [7, 506] on div at bounding box center [24, 486] width 34 height 40
click at [10, 517] on div at bounding box center [24, 526] width 34 height 38
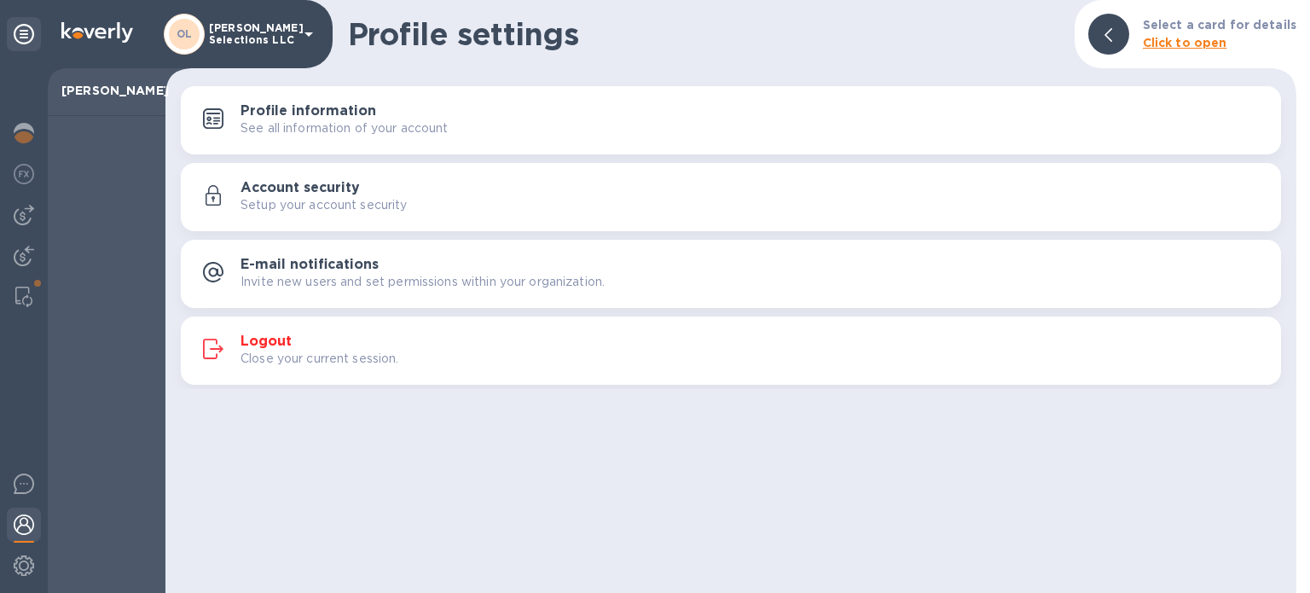
click at [17, 522] on img at bounding box center [24, 524] width 20 height 20
